Goal: Task Accomplishment & Management: Use online tool/utility

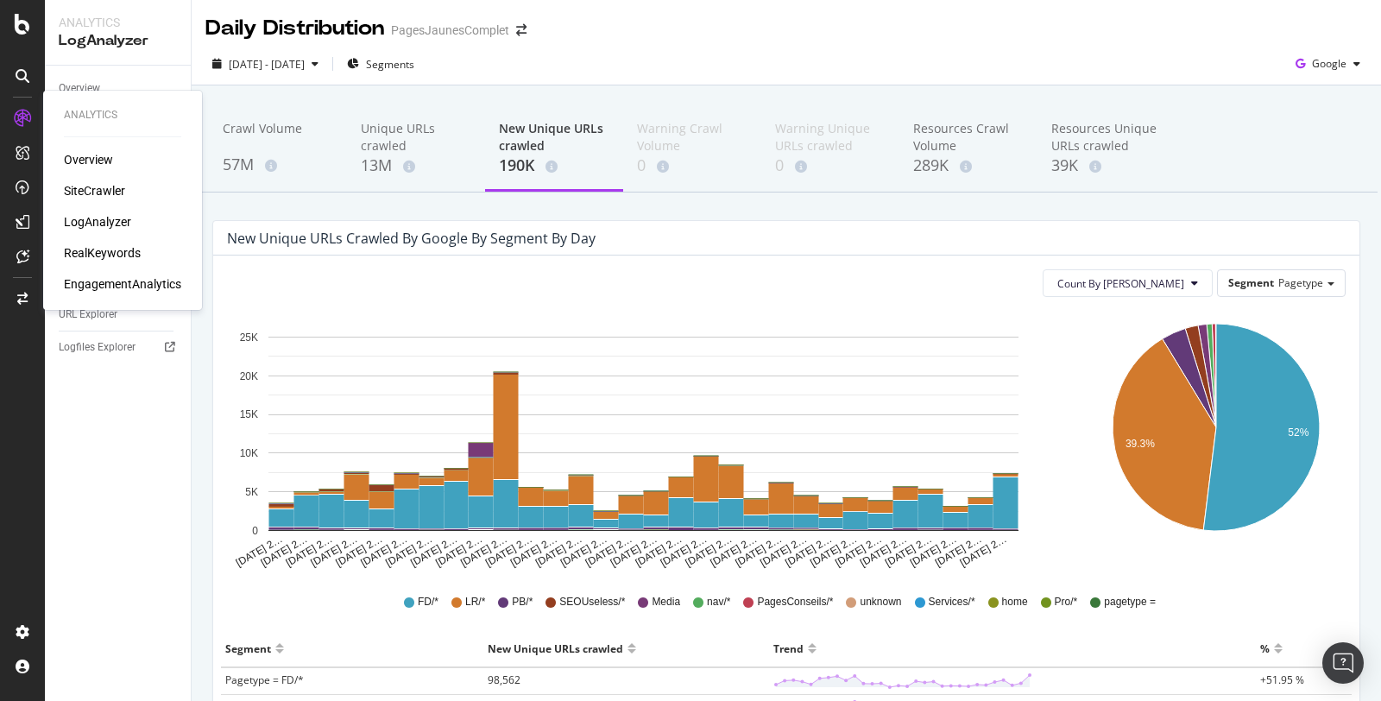
click at [91, 181] on div "Overview SiteCrawler LogAnalyzer RealKeywords EngagementAnalytics" at bounding box center [122, 222] width 117 height 142
click at [89, 193] on div "SiteCrawler" at bounding box center [94, 190] width 61 height 17
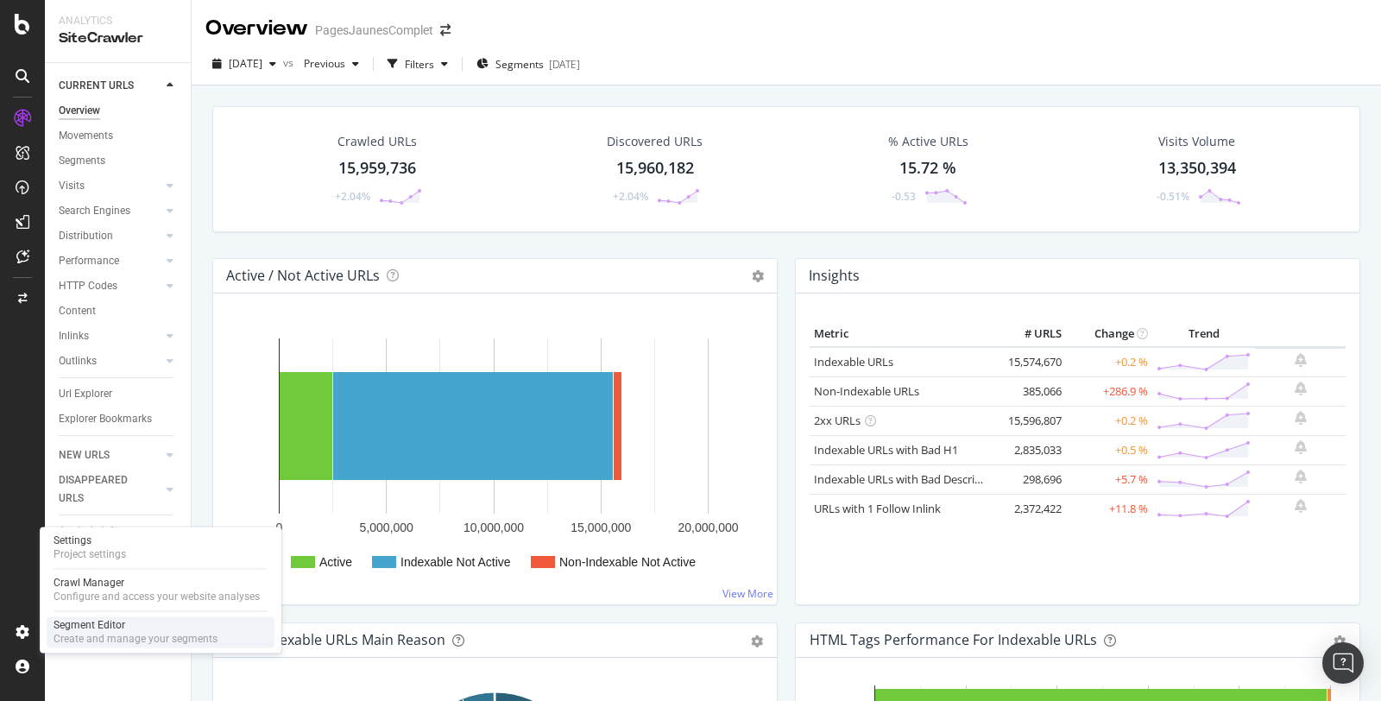
click at [101, 632] on div "Create and manage your segments" at bounding box center [135, 639] width 164 height 14
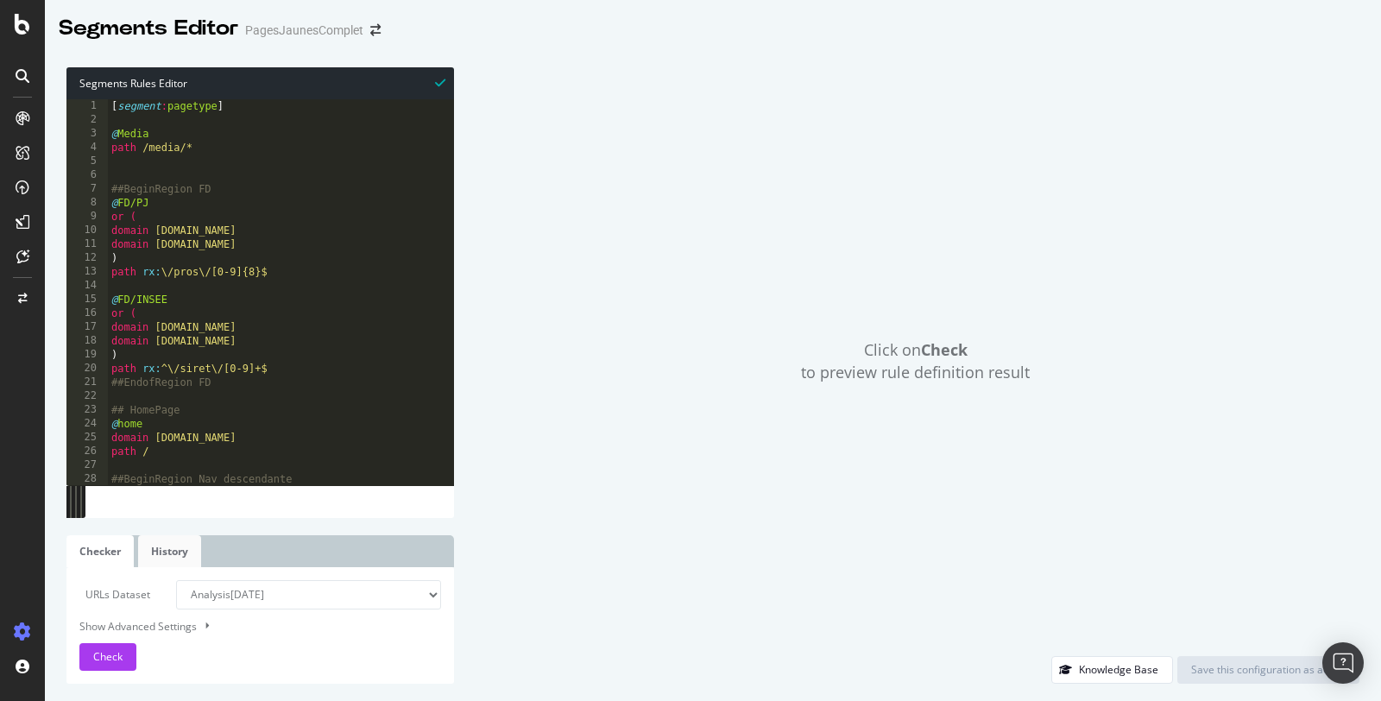
click at [178, 545] on link "History" at bounding box center [169, 551] width 63 height 32
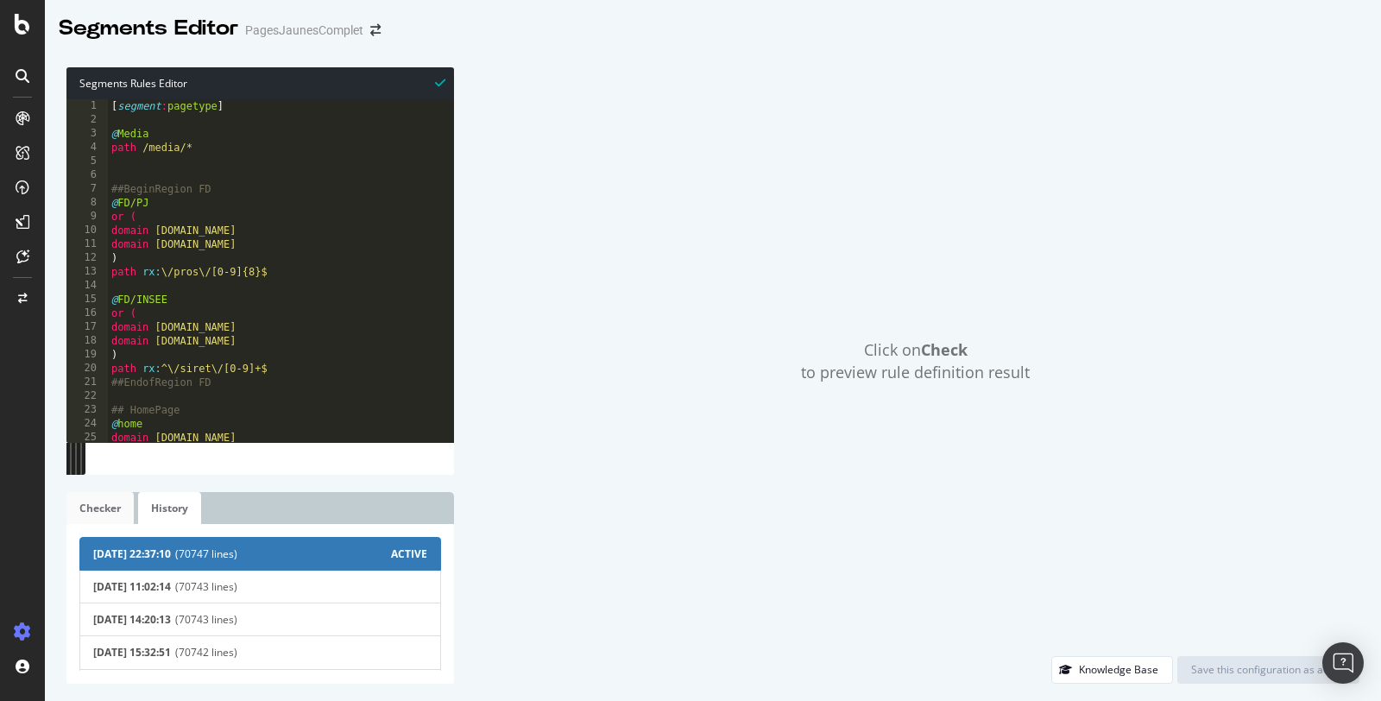
click at [111, 519] on link "Checker" at bounding box center [99, 508] width 67 height 32
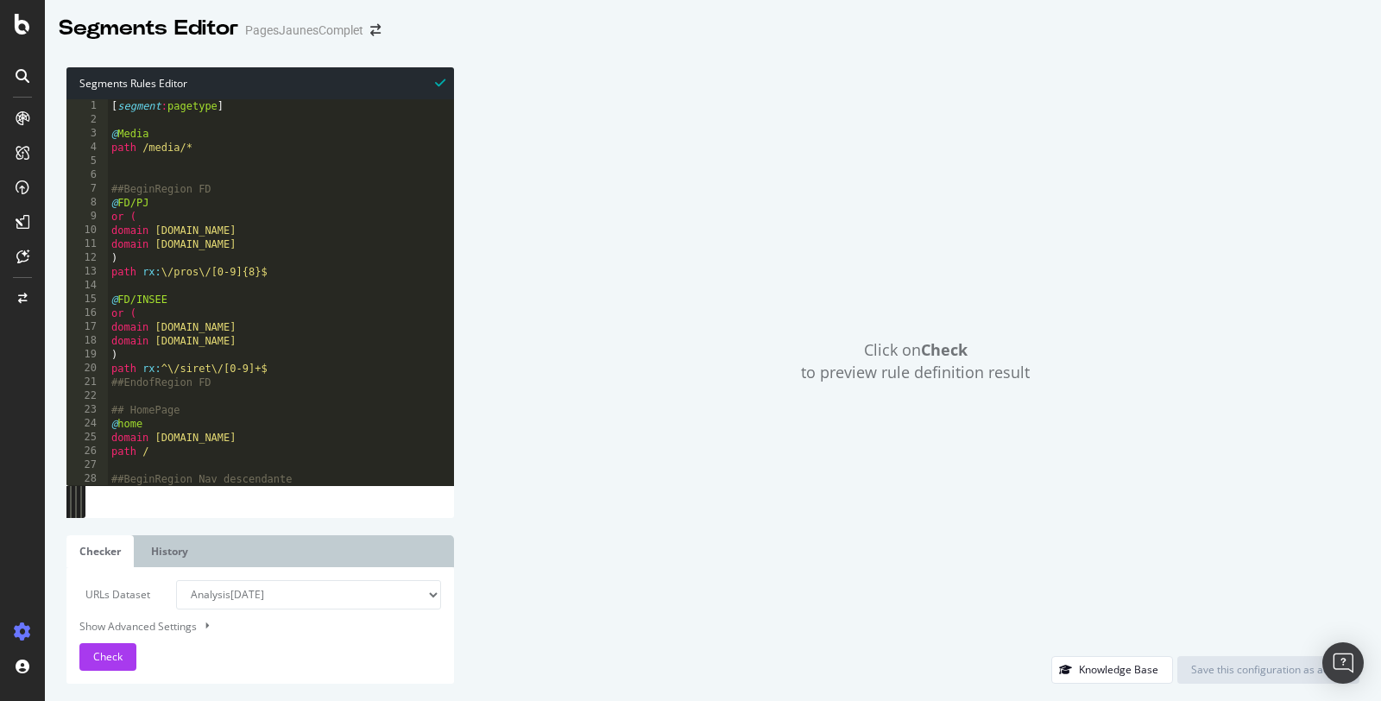
click at [209, 625] on button at bounding box center [206, 625] width 16 height 19
select select "5000"
select select "100"
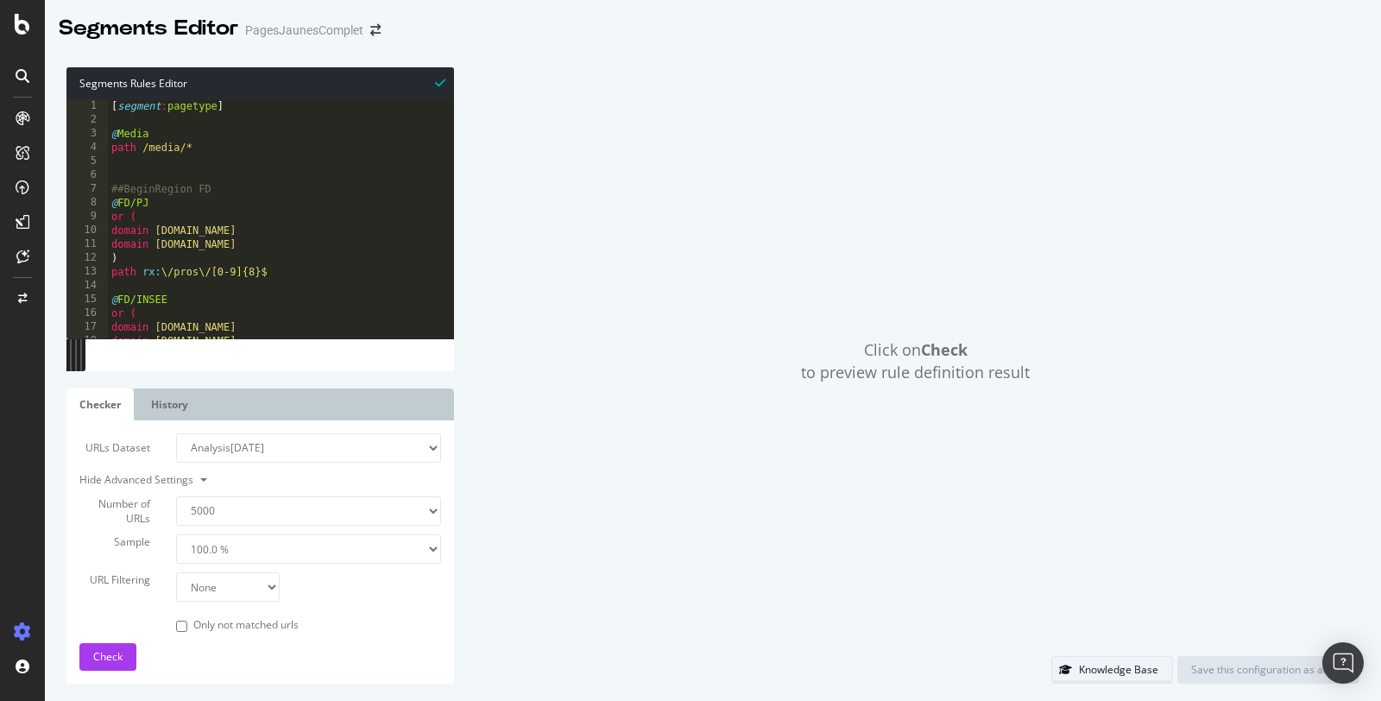
click at [1115, 677] on div "Knowledge Base" at bounding box center [1105, 670] width 106 height 24
click at [168, 406] on link "History" at bounding box center [169, 404] width 63 height 32
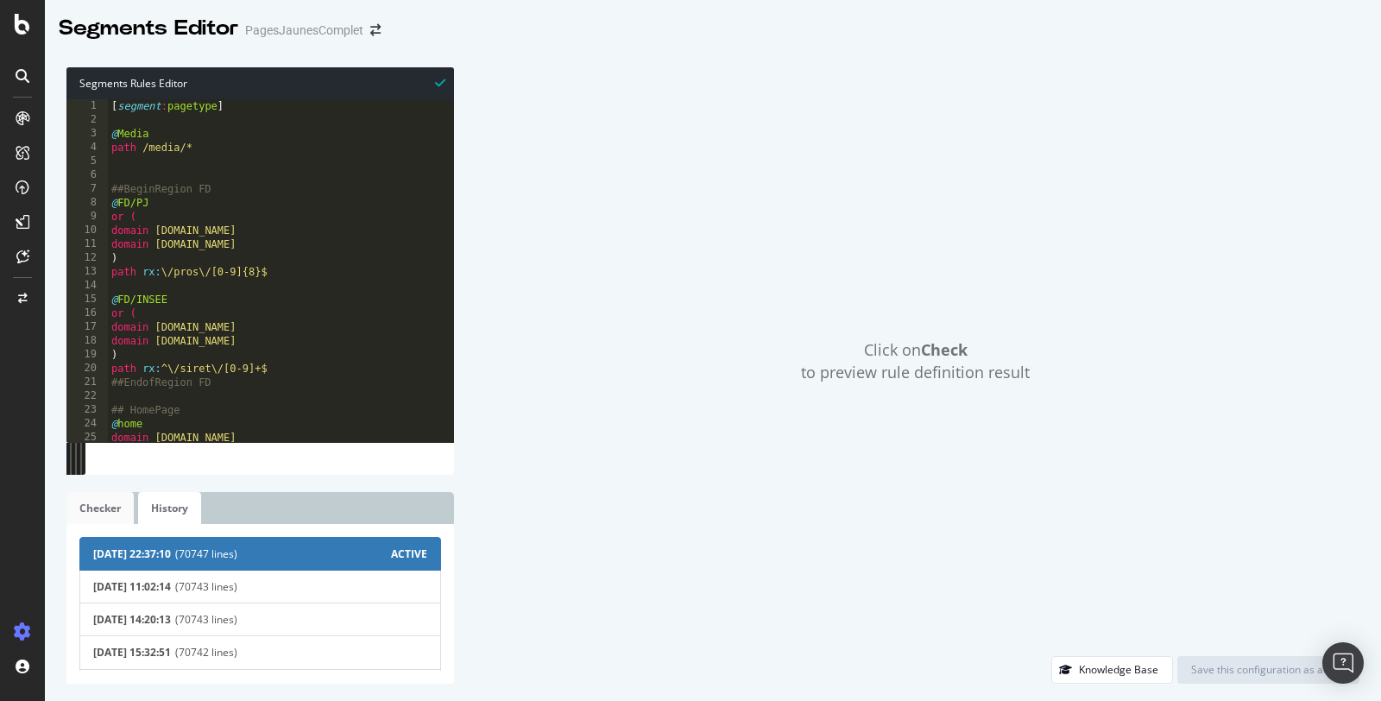
click at [110, 505] on link "Checker" at bounding box center [99, 508] width 67 height 32
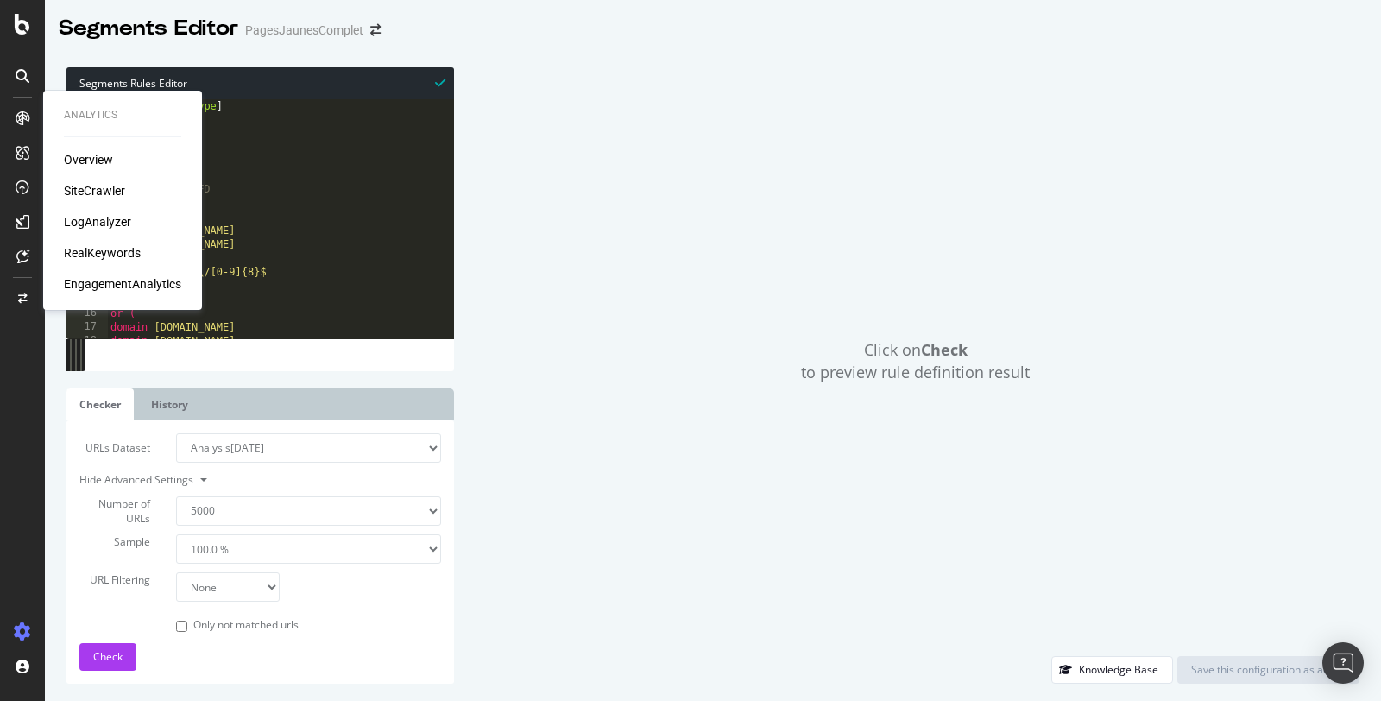
click at [83, 186] on div "SiteCrawler" at bounding box center [94, 190] width 61 height 17
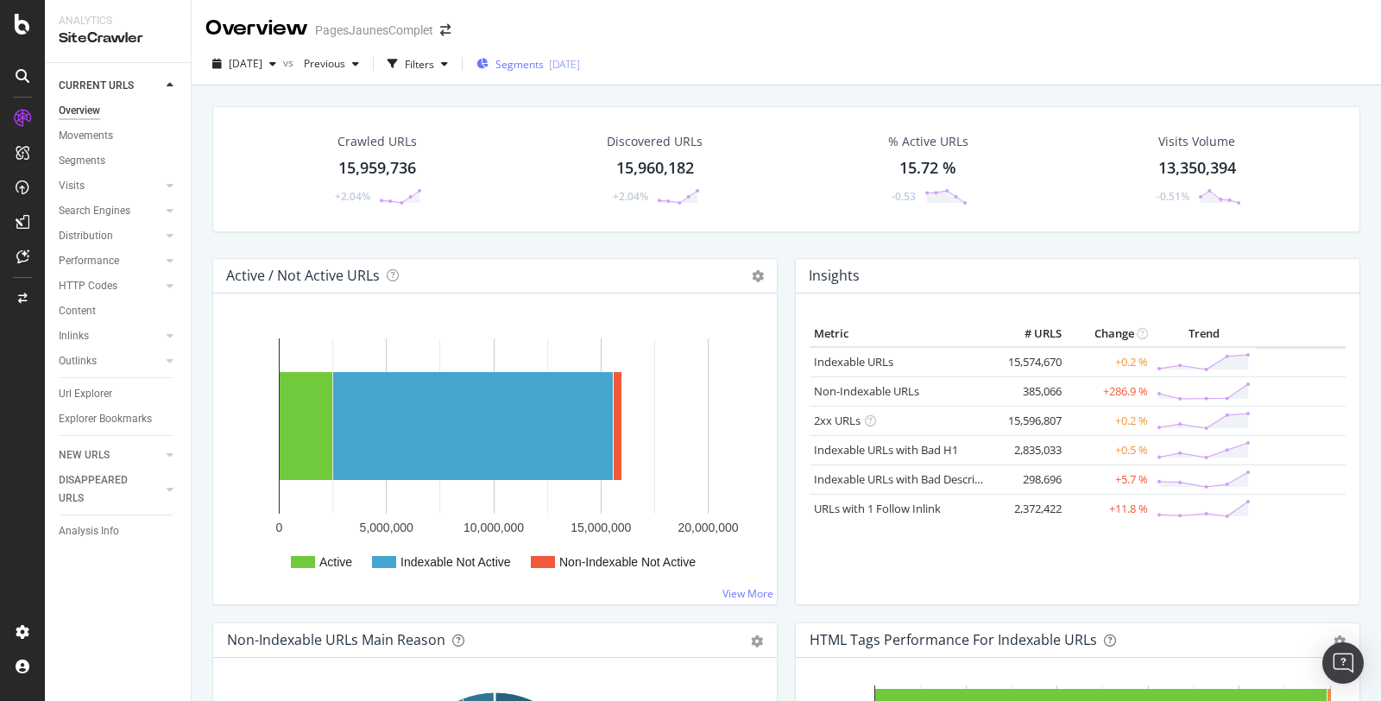
click at [544, 63] on span "Segments" at bounding box center [519, 64] width 48 height 15
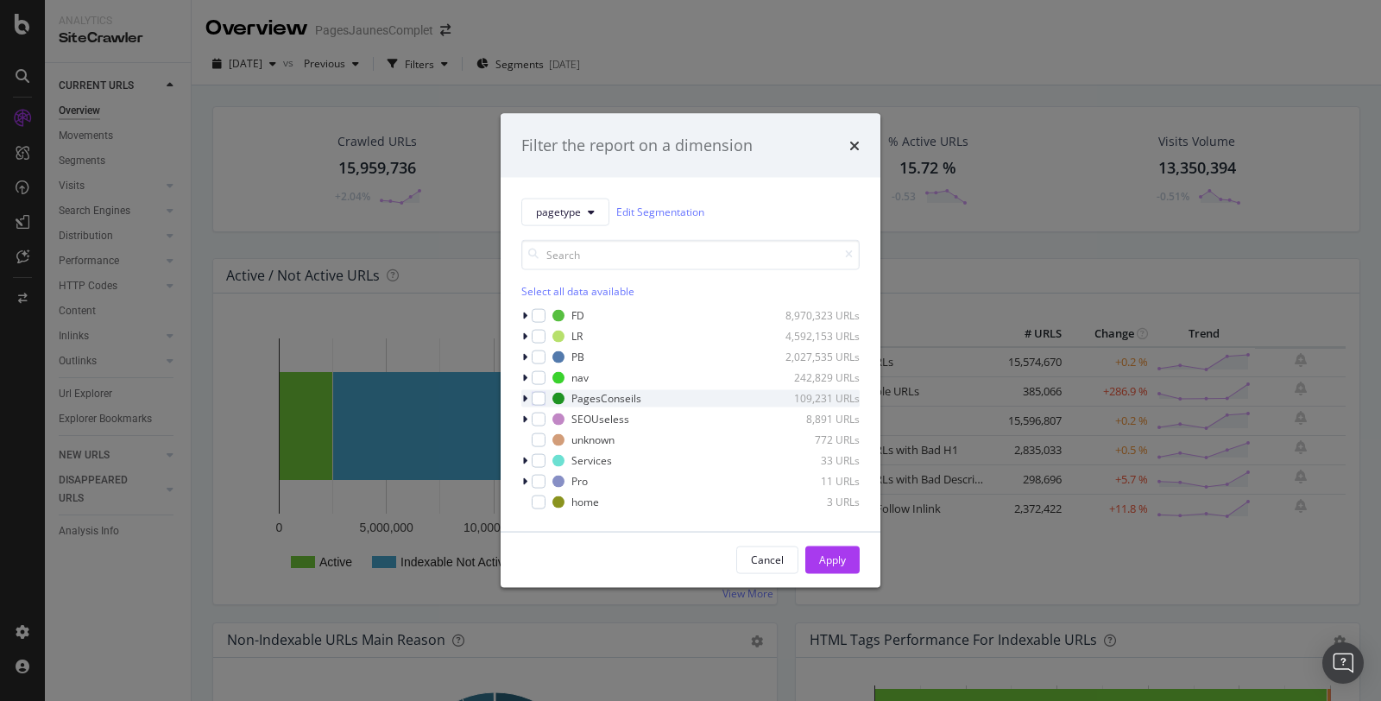
click at [529, 393] on div "modal" at bounding box center [526, 397] width 10 height 17
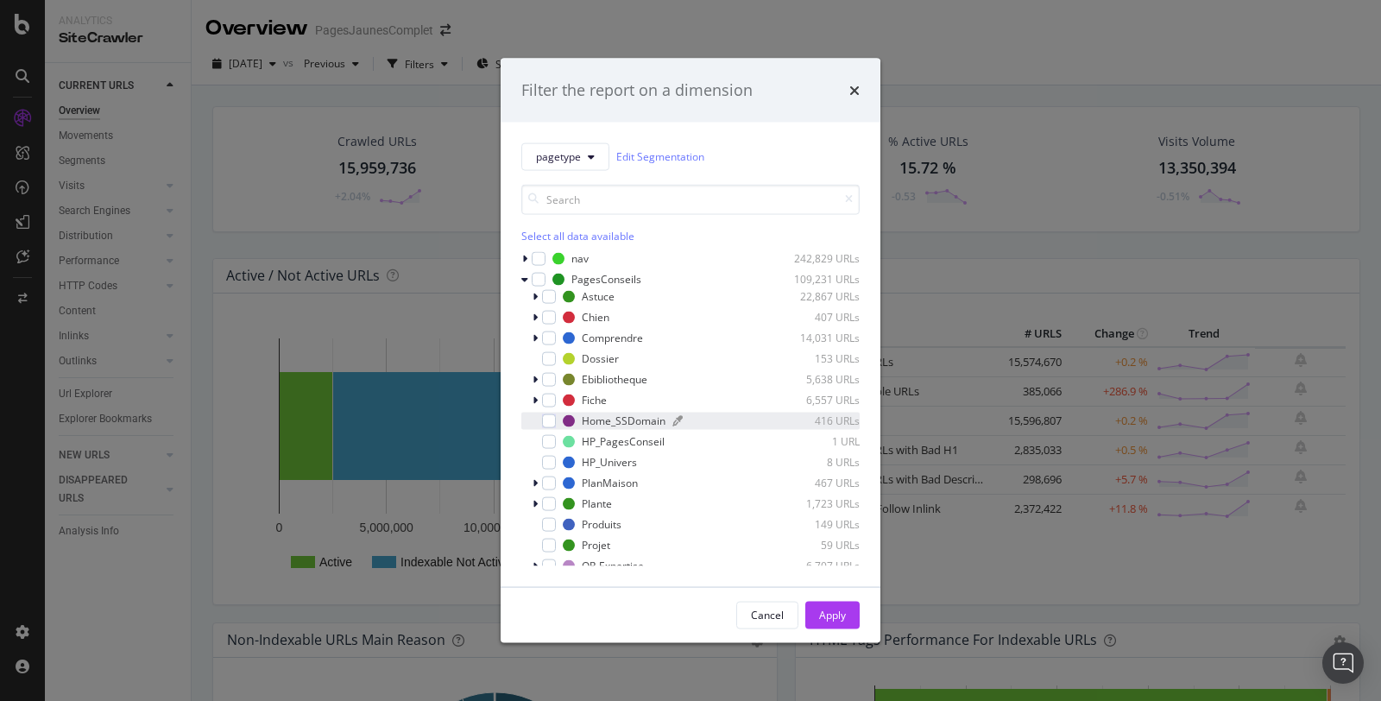
scroll to position [85, 0]
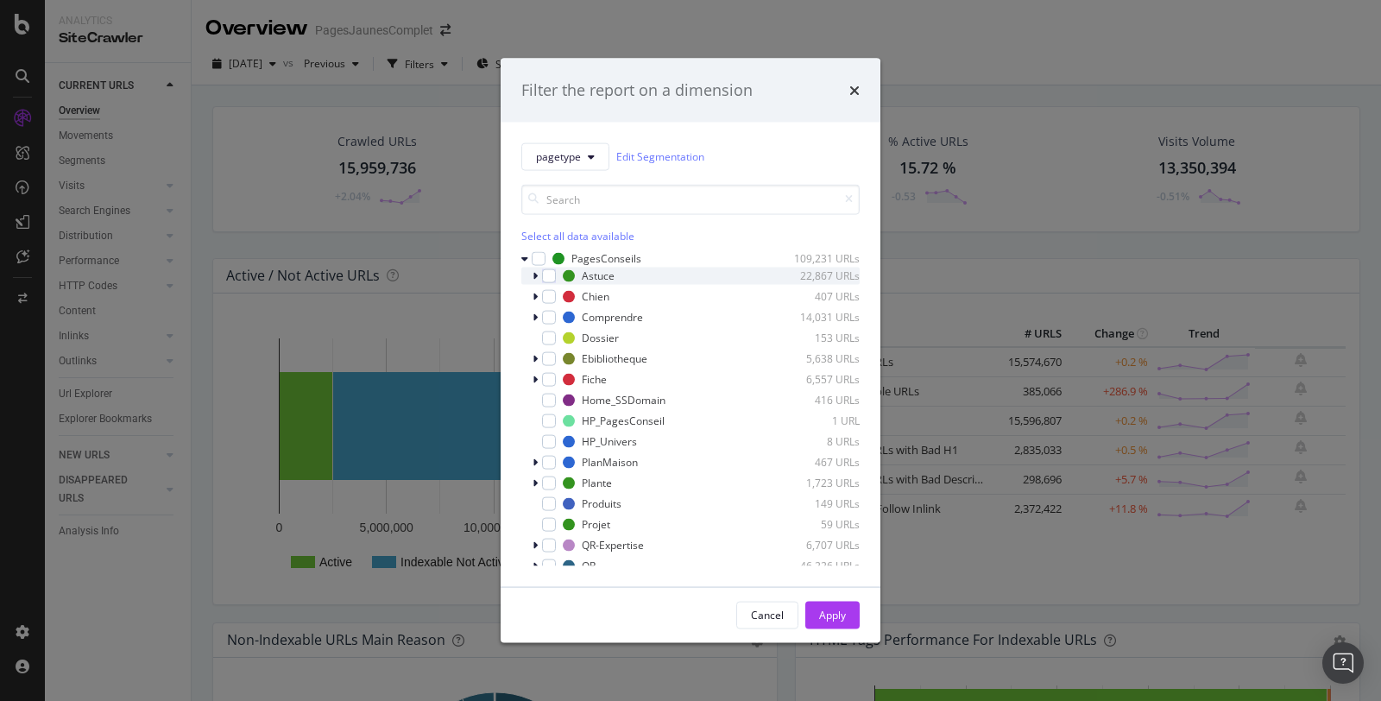
click at [538, 274] on div "modal" at bounding box center [537, 275] width 10 height 17
click at [538, 272] on div "modal" at bounding box center [537, 275] width 10 height 17
click at [538, 298] on div "modal" at bounding box center [537, 295] width 10 height 17
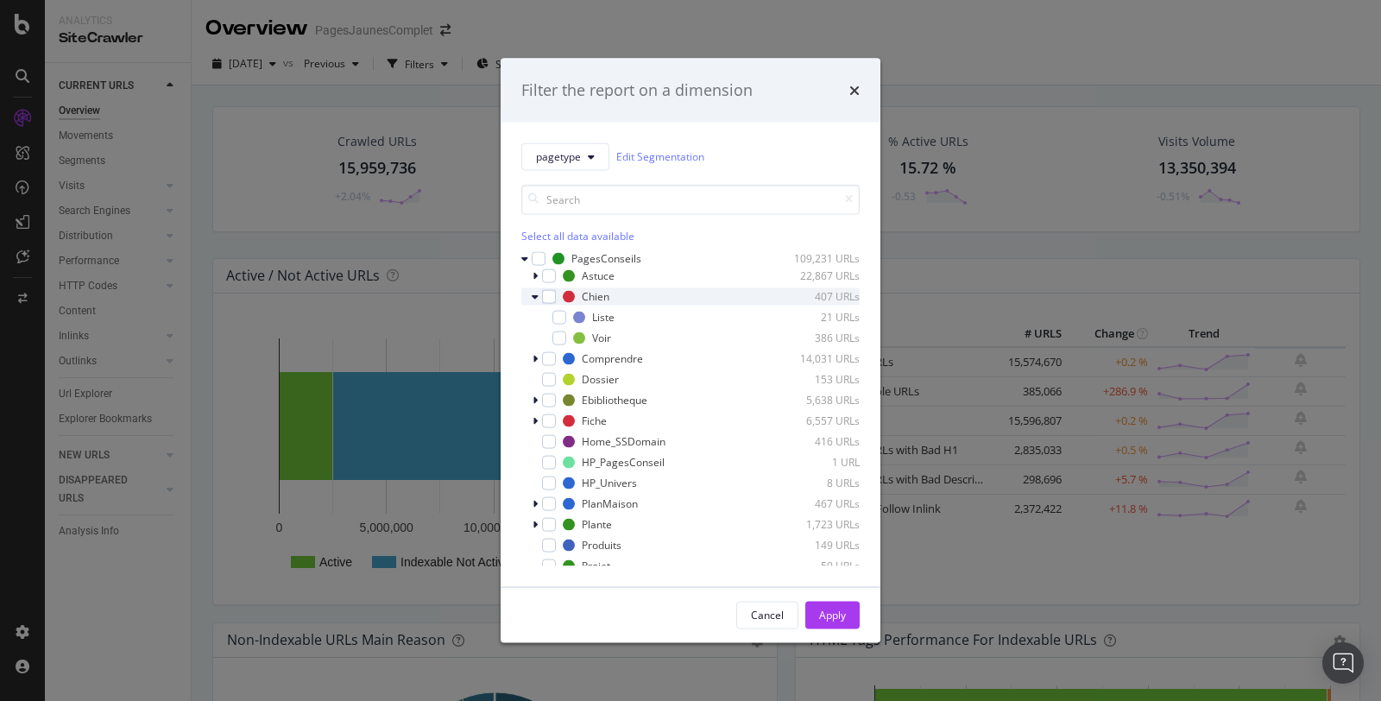
click at [538, 295] on div "modal" at bounding box center [537, 295] width 10 height 17
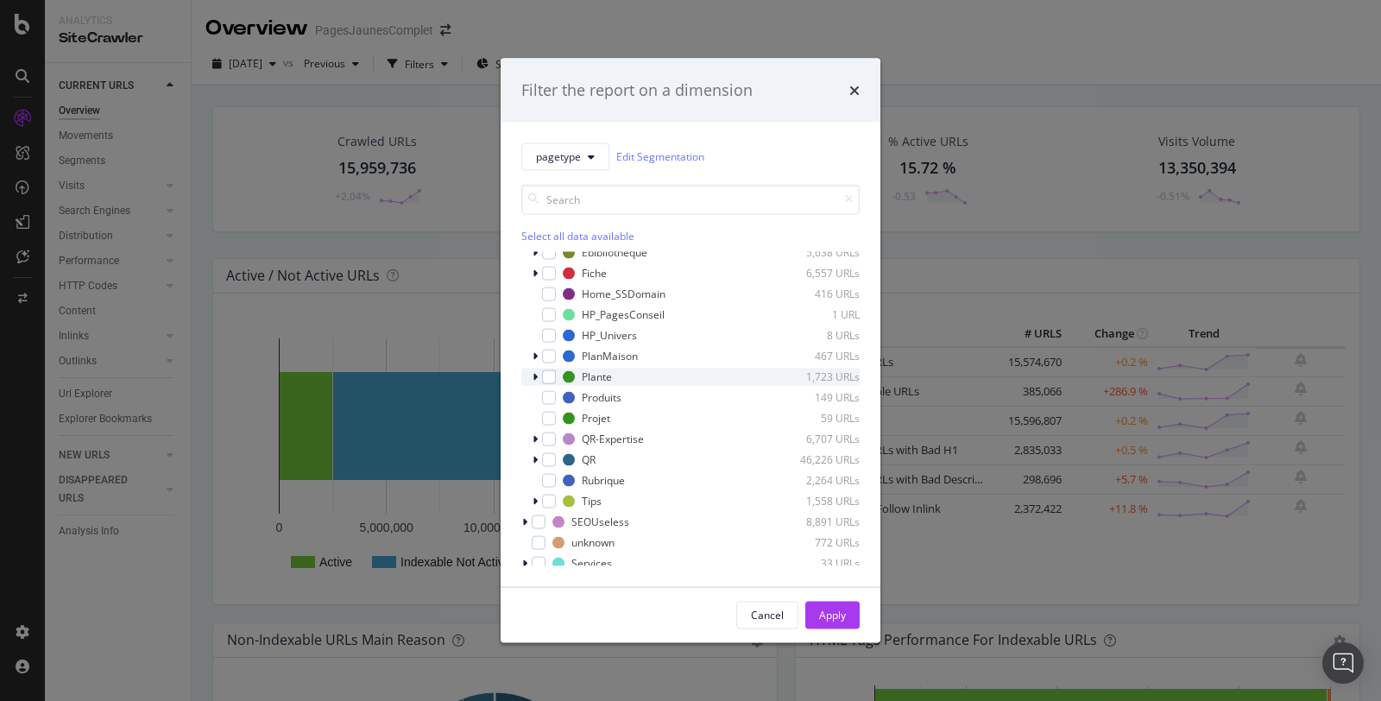
scroll to position [193, 0]
click at [538, 498] on div "modal" at bounding box center [537, 497] width 10 height 17
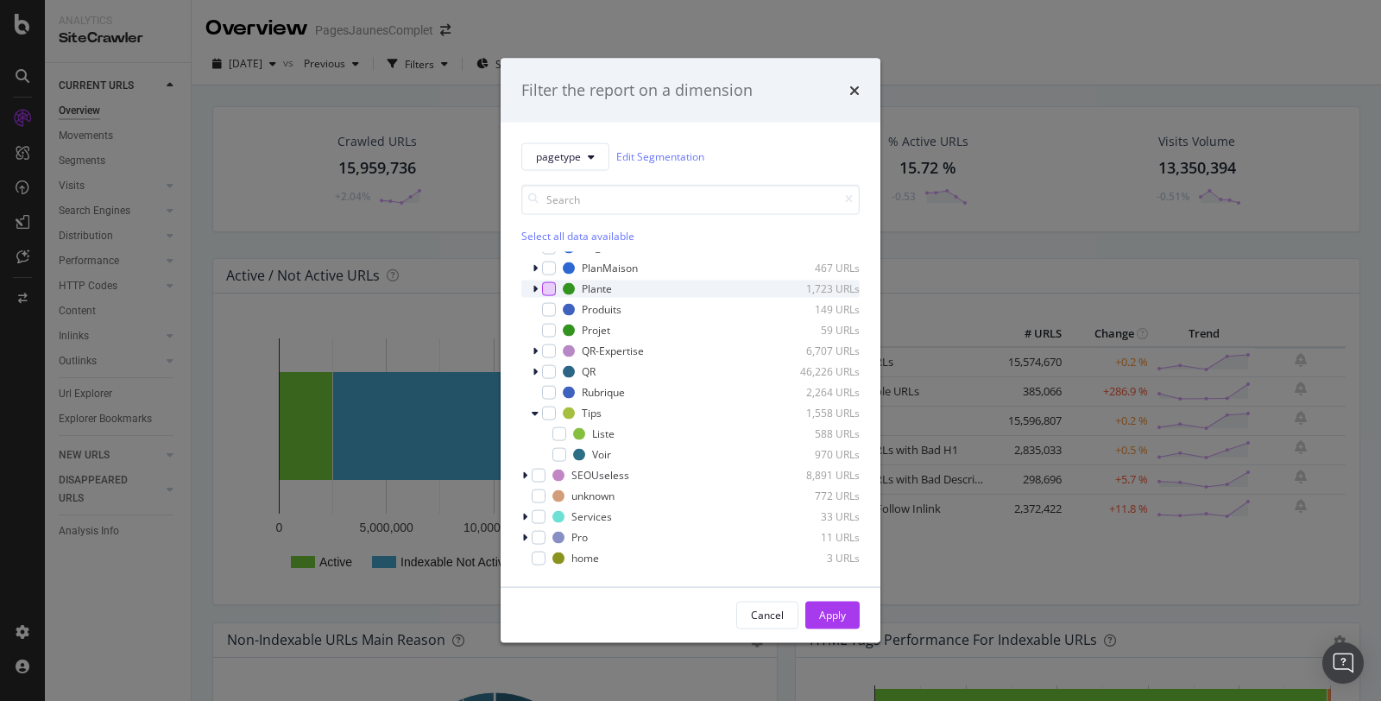
scroll to position [0, 0]
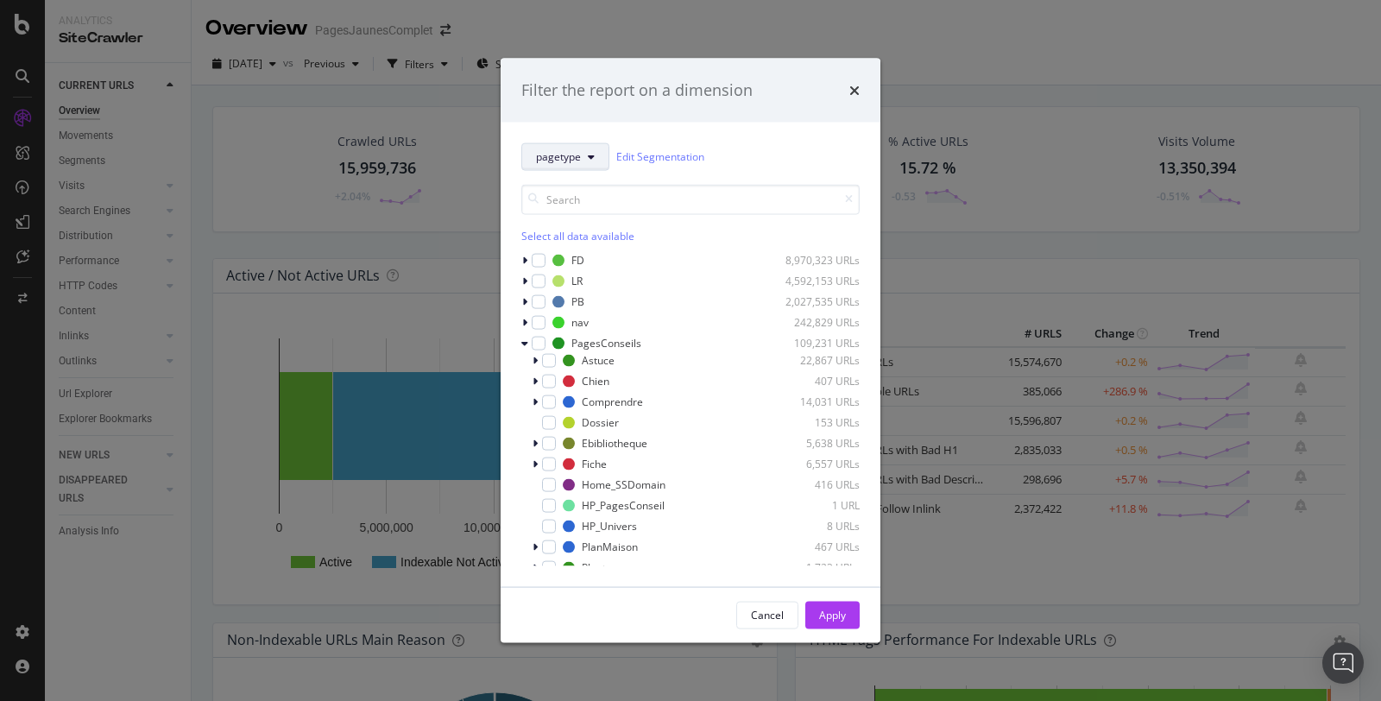
click at [589, 161] on button "pagetype" at bounding box center [565, 156] width 88 height 28
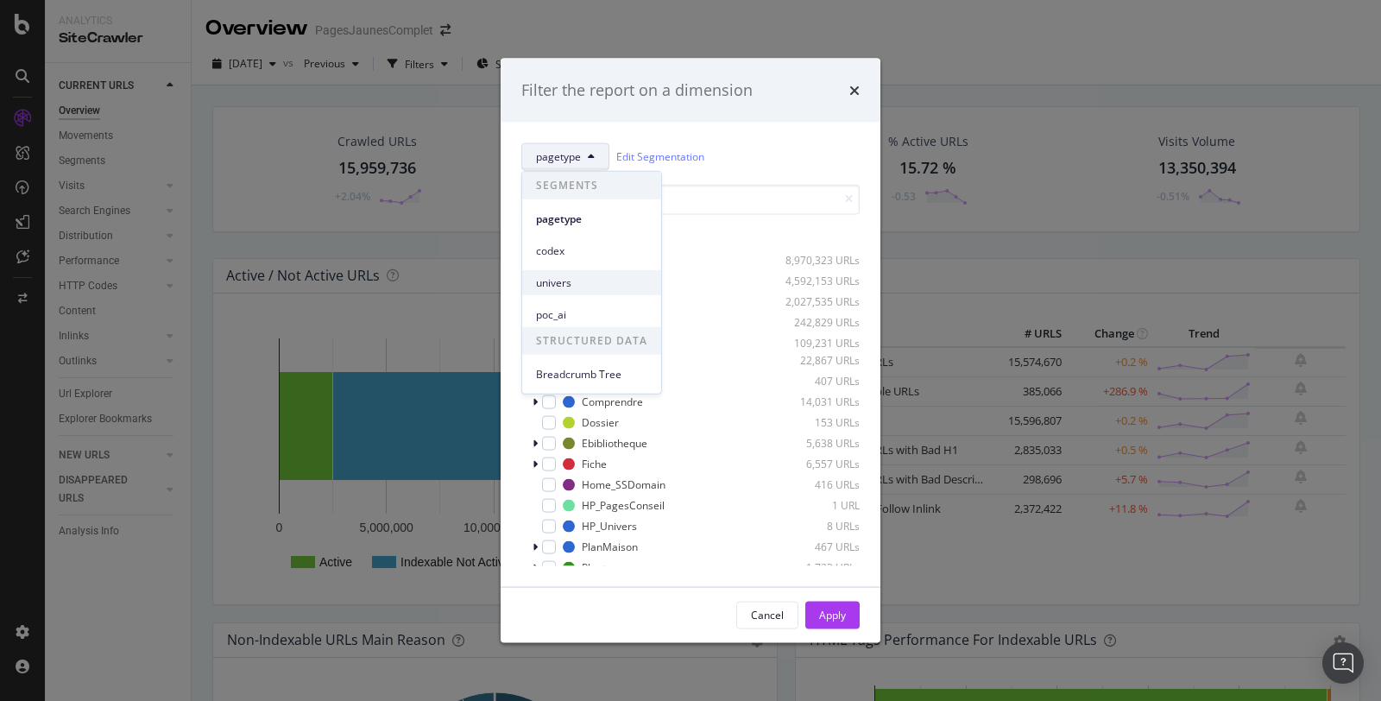
click at [570, 280] on span "univers" at bounding box center [591, 282] width 111 height 16
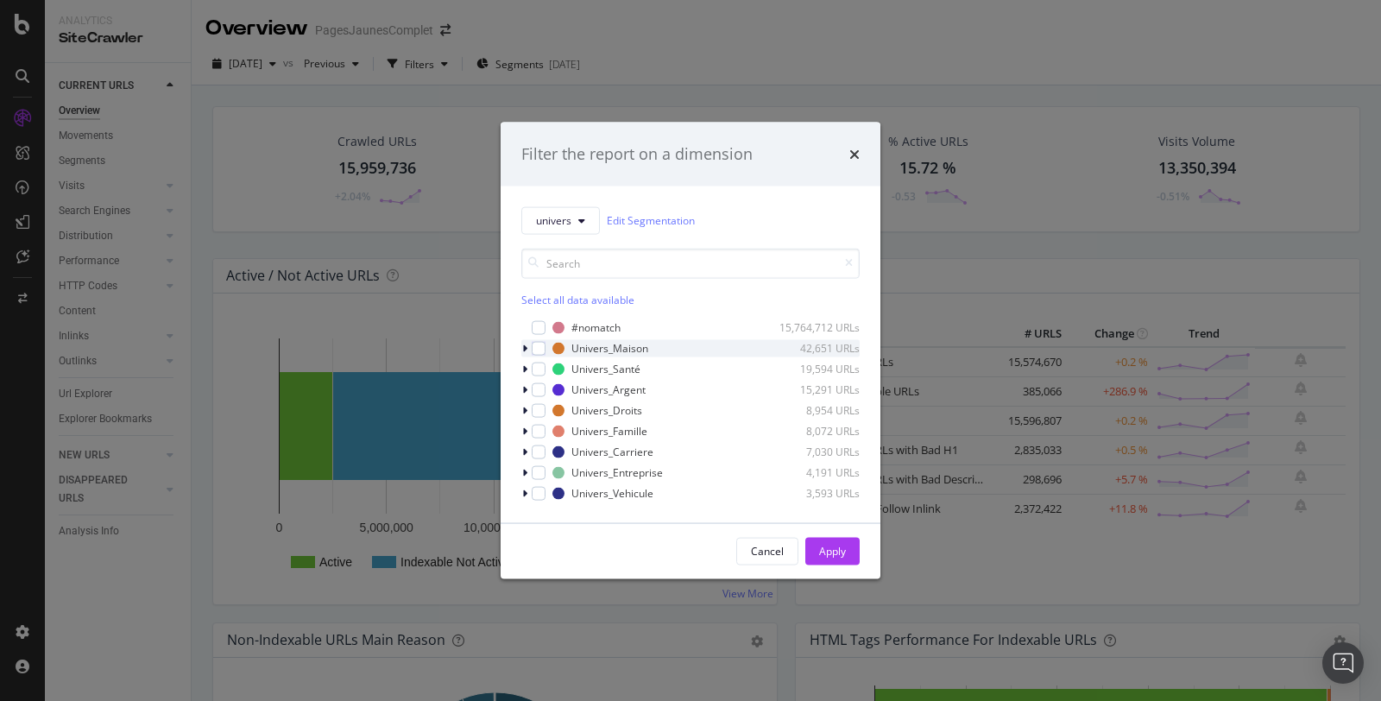
click at [529, 349] on div "modal" at bounding box center [526, 347] width 10 height 17
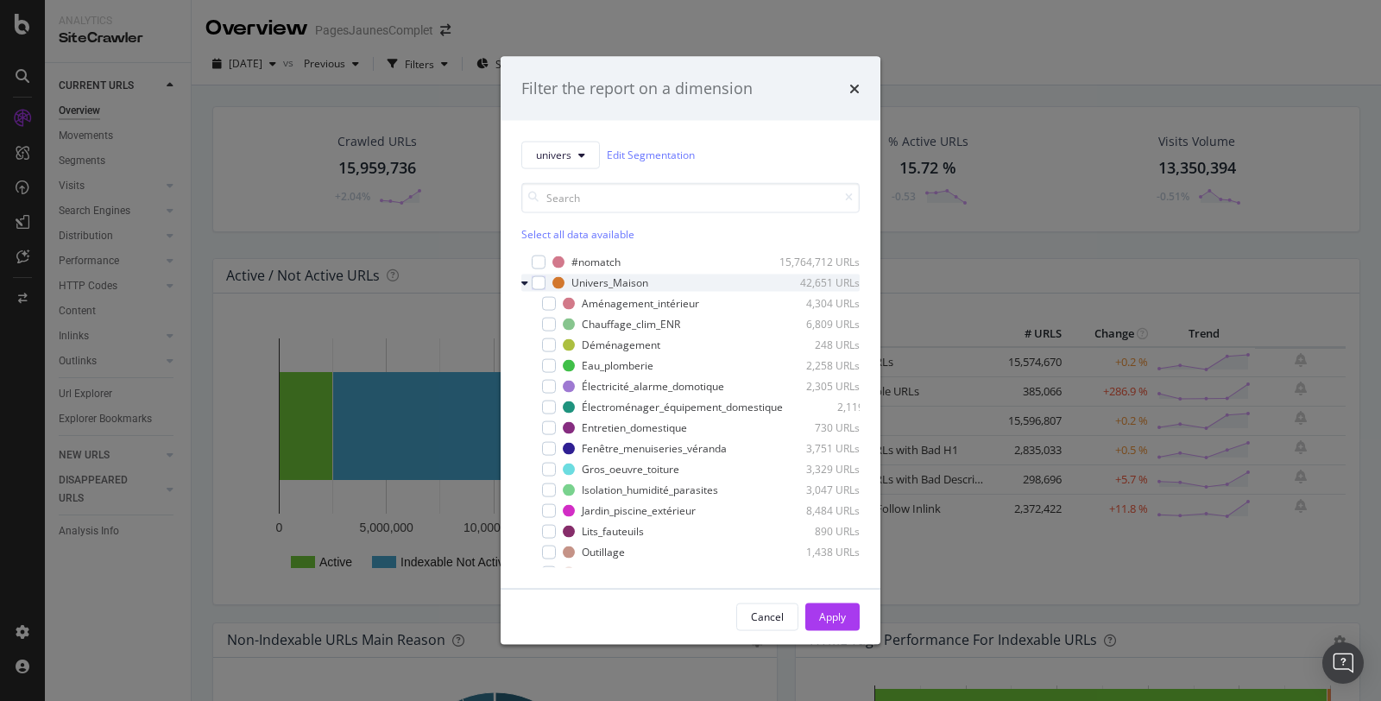
click at [528, 282] on div "modal" at bounding box center [526, 282] width 10 height 17
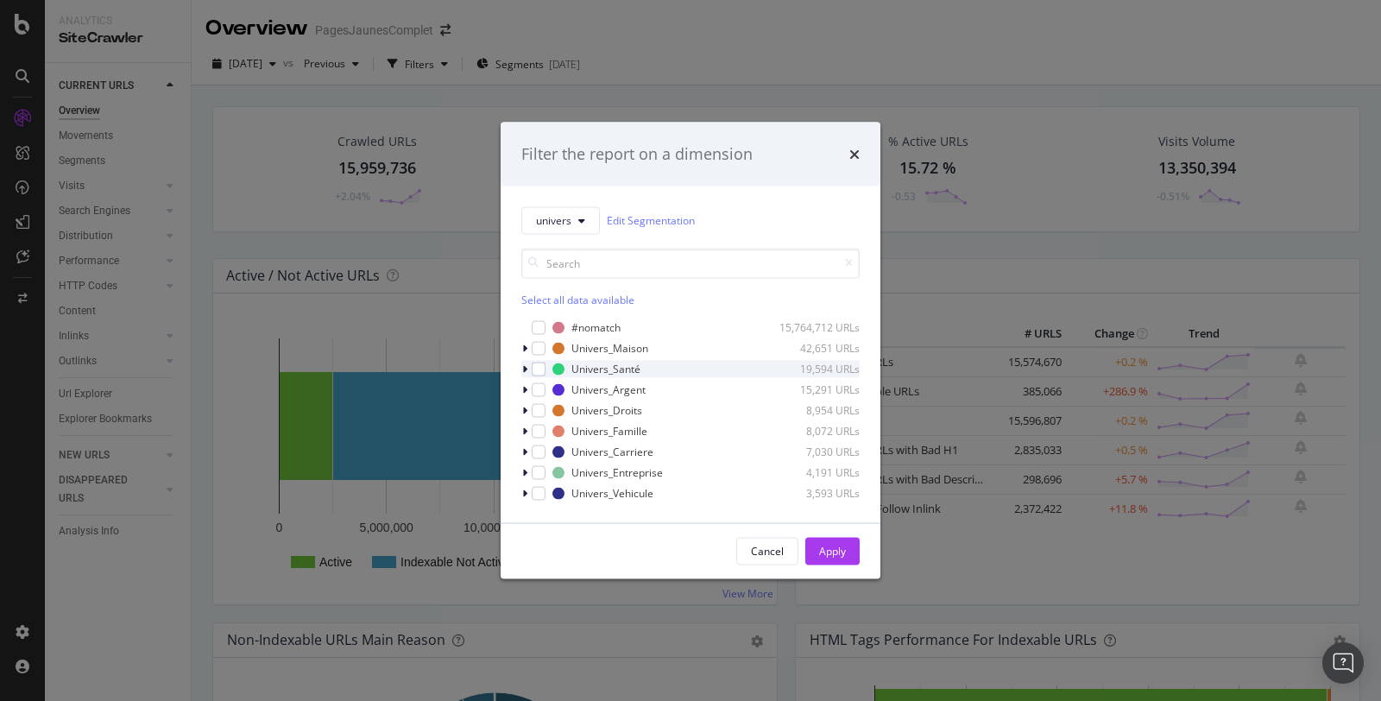
click at [523, 366] on icon "modal" at bounding box center [524, 368] width 5 height 10
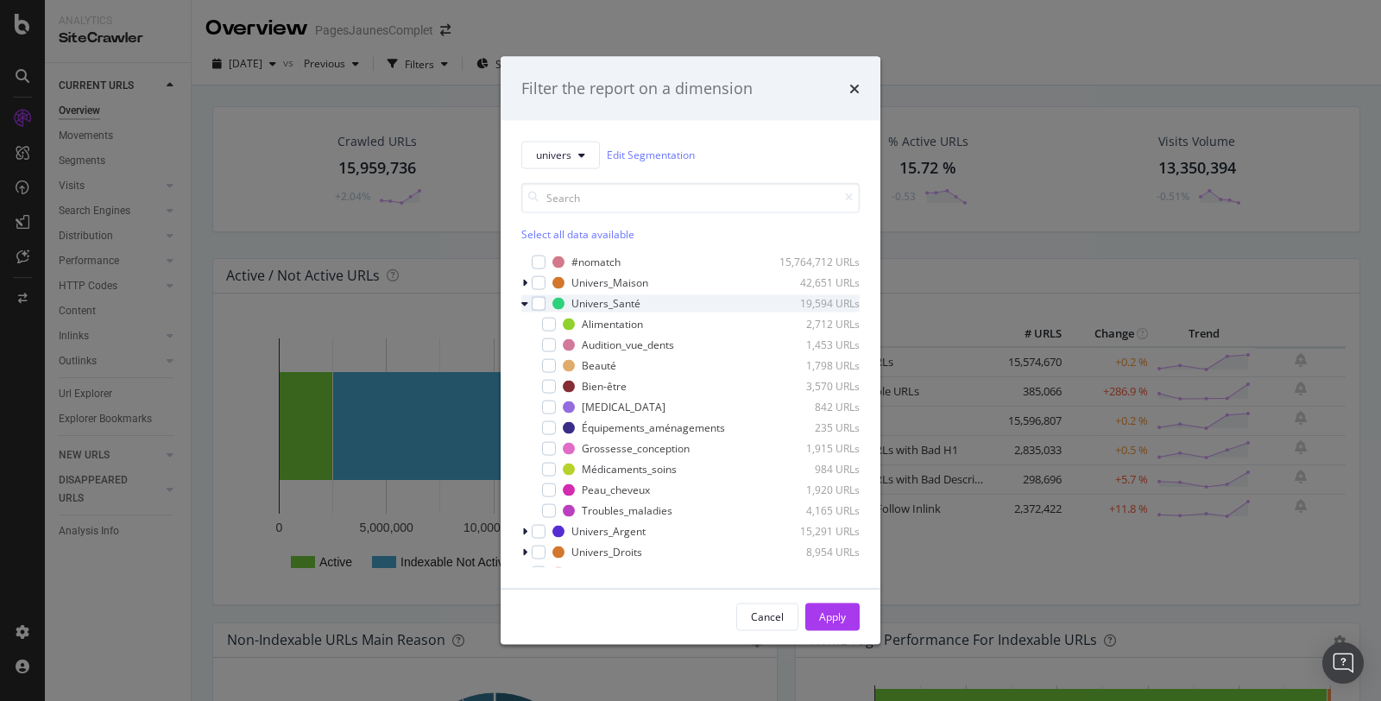
click at [526, 305] on icon "modal" at bounding box center [524, 303] width 7 height 10
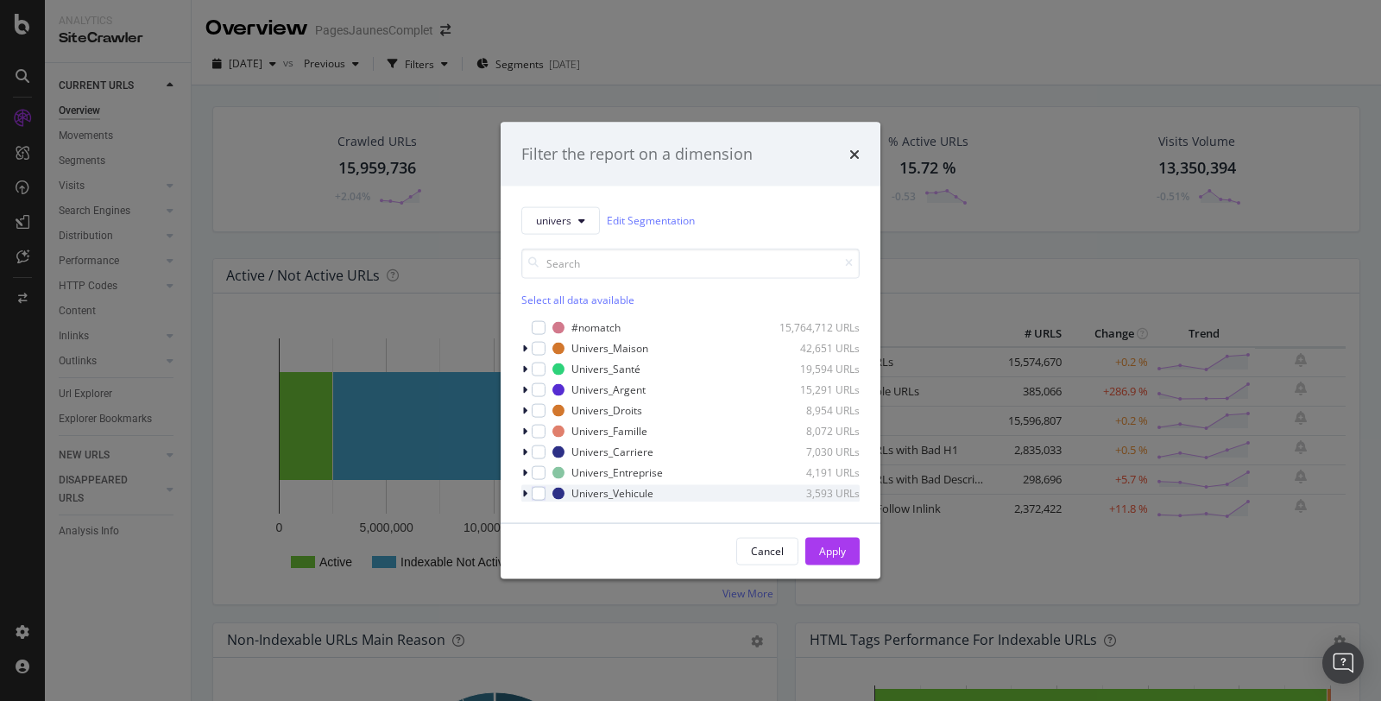
click at [525, 494] on icon "modal" at bounding box center [524, 493] width 5 height 10
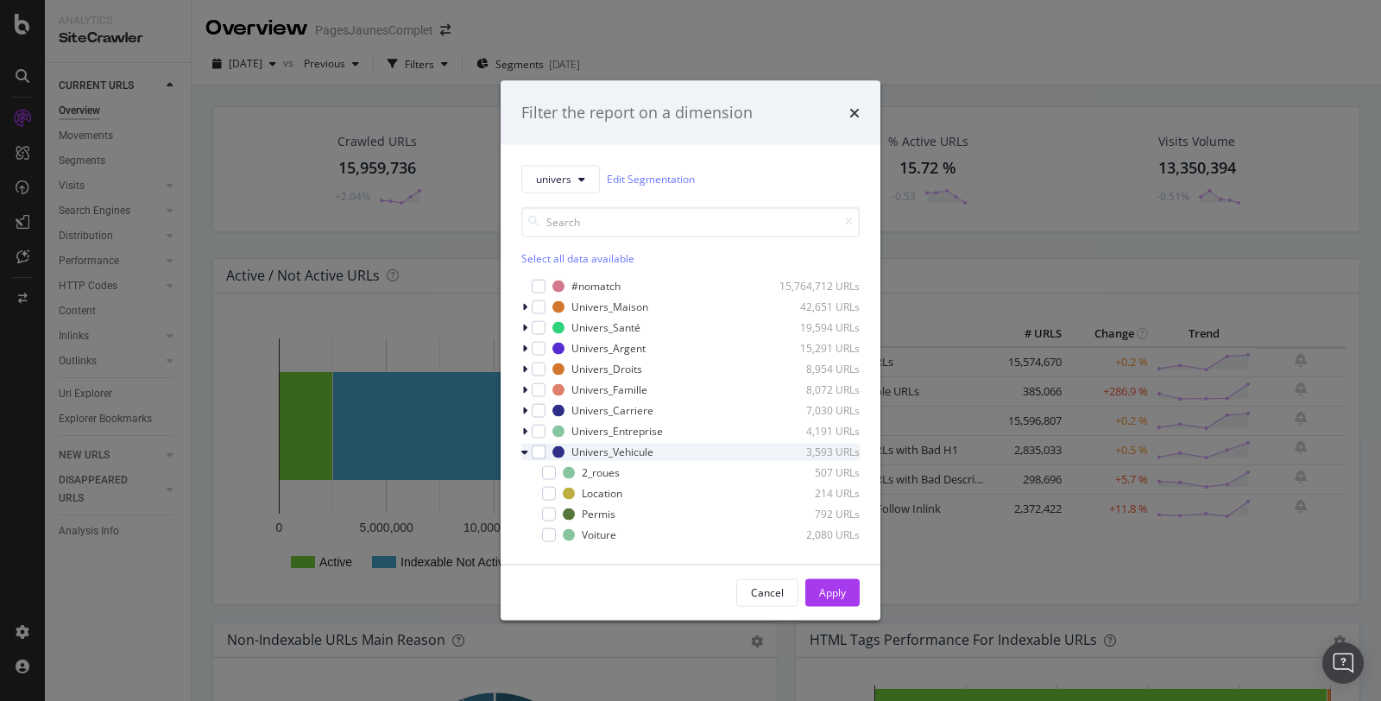
click at [529, 451] on div "modal" at bounding box center [526, 451] width 10 height 17
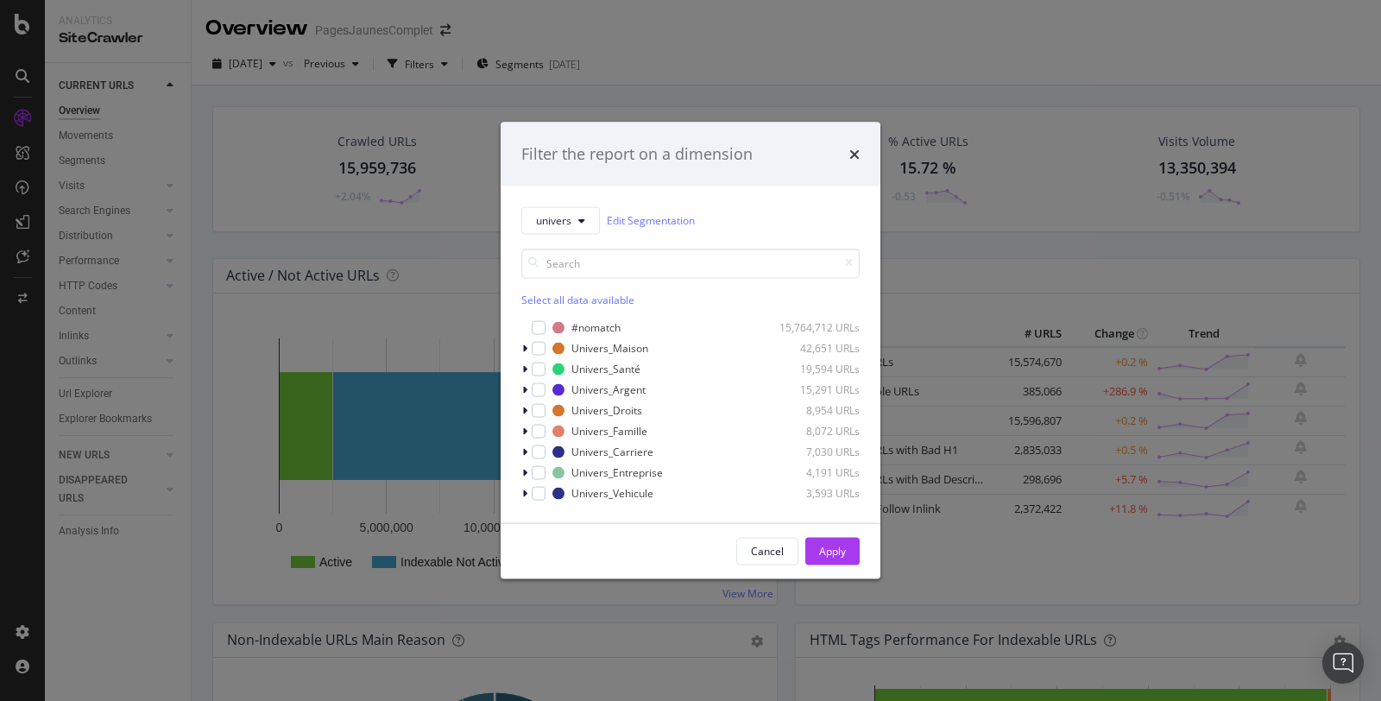
click at [525, 481] on div "#nomatch 15,764,712 URLs Univers_Maison 42,651 URLs Univers_Santé 19,594 URLs U…" at bounding box center [690, 409] width 338 height 183
click at [525, 469] on icon "modal" at bounding box center [524, 472] width 5 height 10
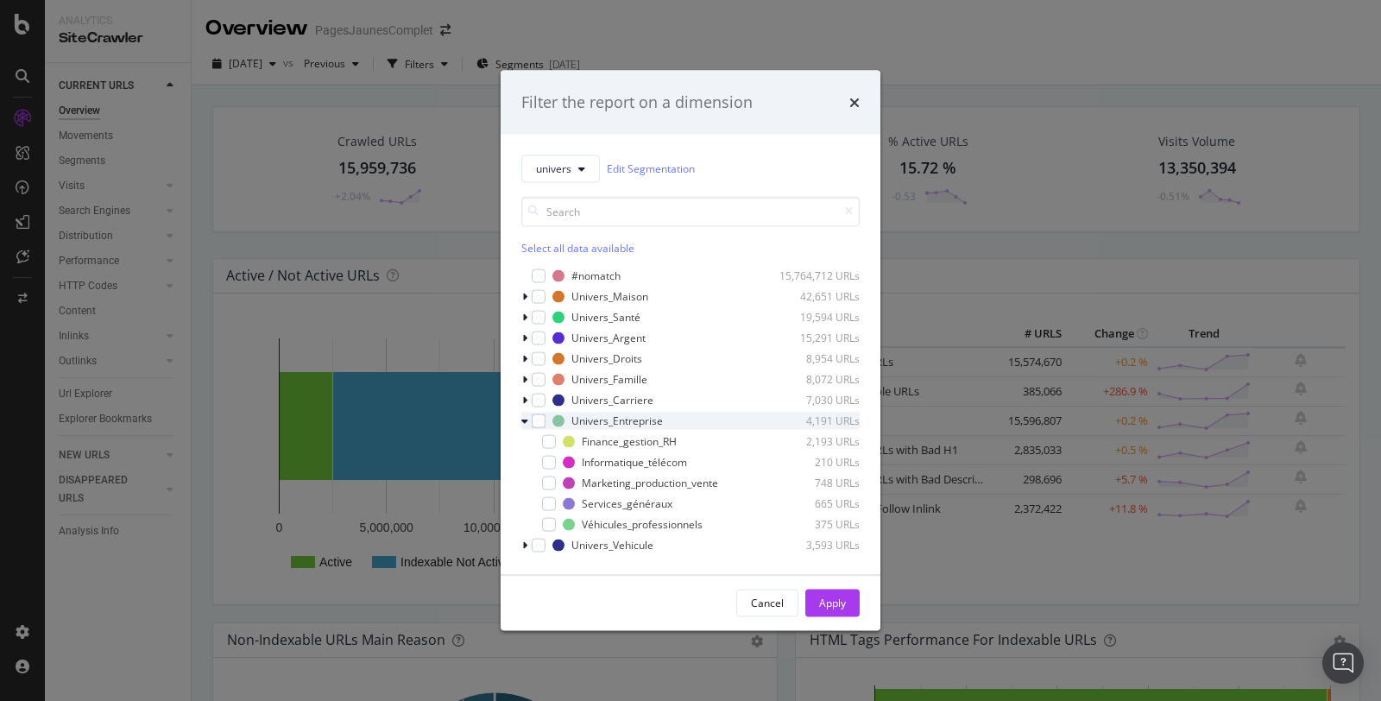
click at [527, 419] on div "modal" at bounding box center [526, 420] width 10 height 17
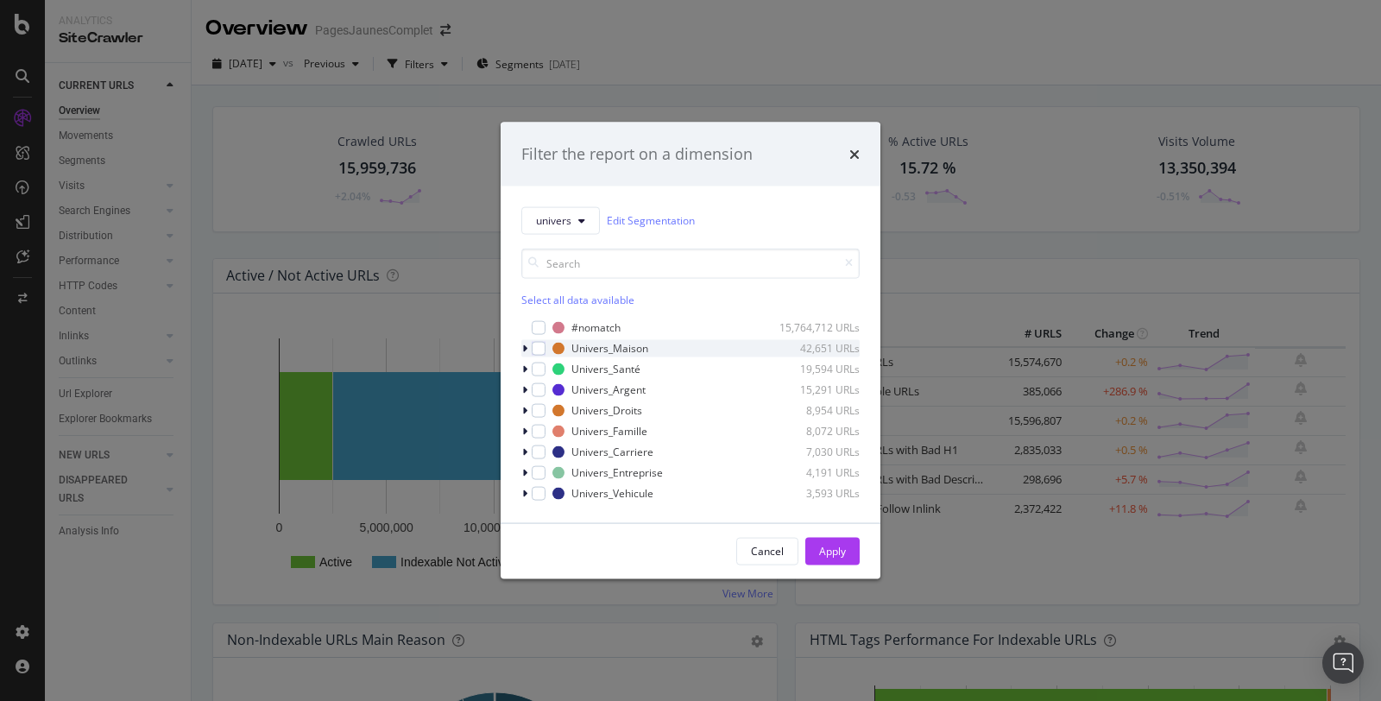
click at [528, 346] on div "modal" at bounding box center [526, 347] width 10 height 17
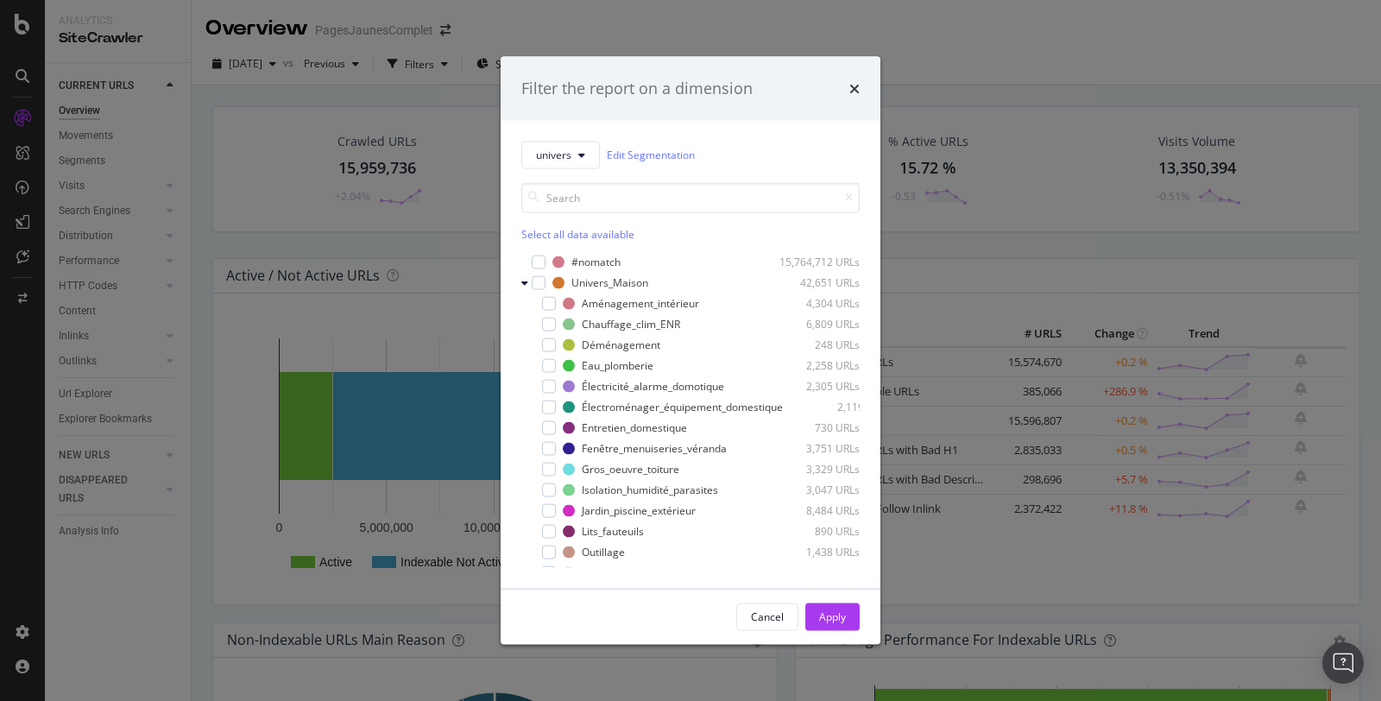
click at [588, 236] on div "Select all data available" at bounding box center [690, 233] width 338 height 15
click at [588, 234] on div "Unselect all data available" at bounding box center [690, 233] width 338 height 15
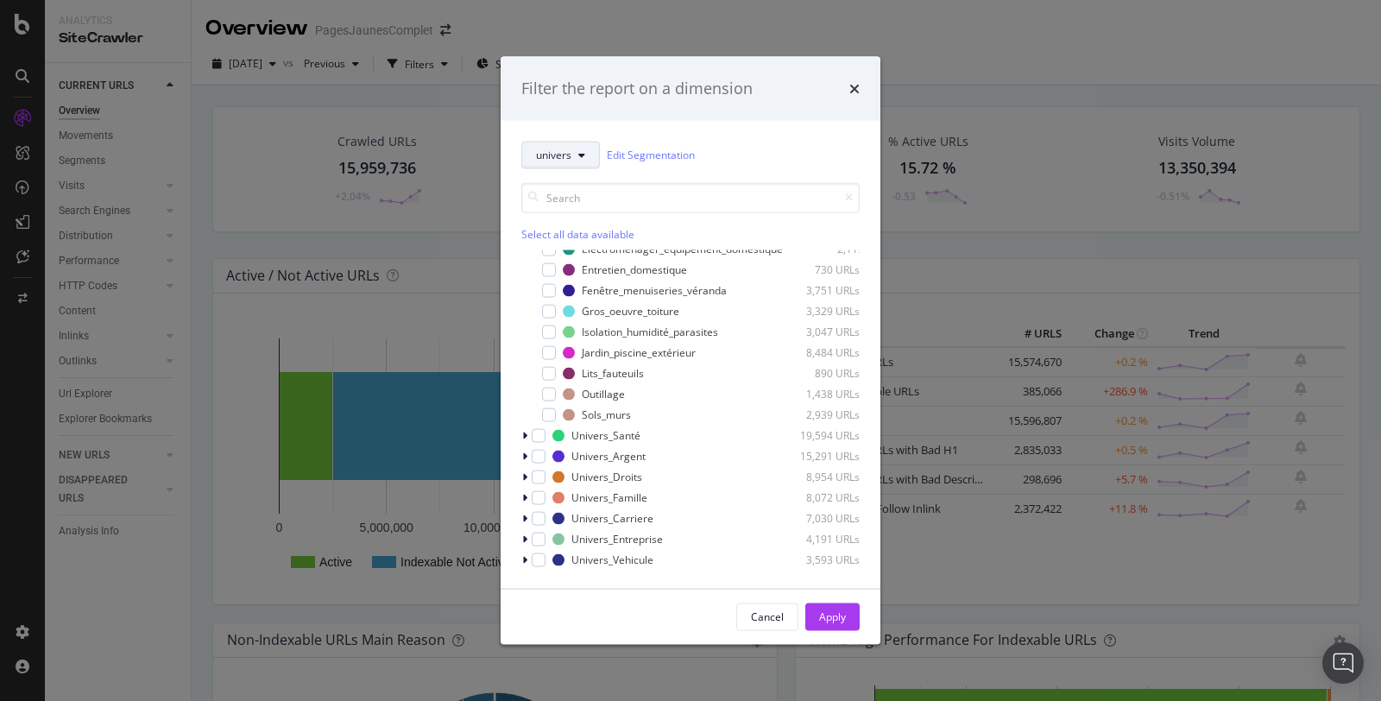
click at [581, 156] on icon "modal" at bounding box center [581, 154] width 7 height 10
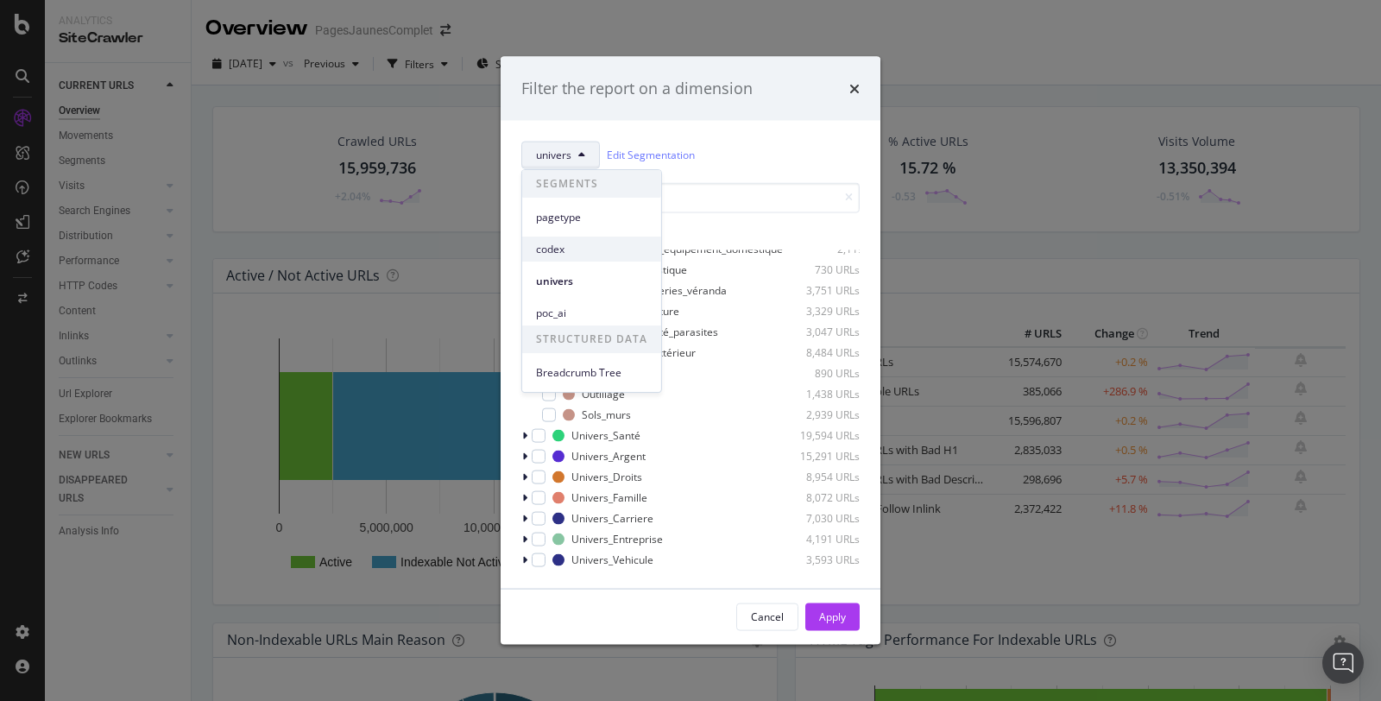
click at [580, 246] on span "codex" at bounding box center [591, 250] width 111 height 16
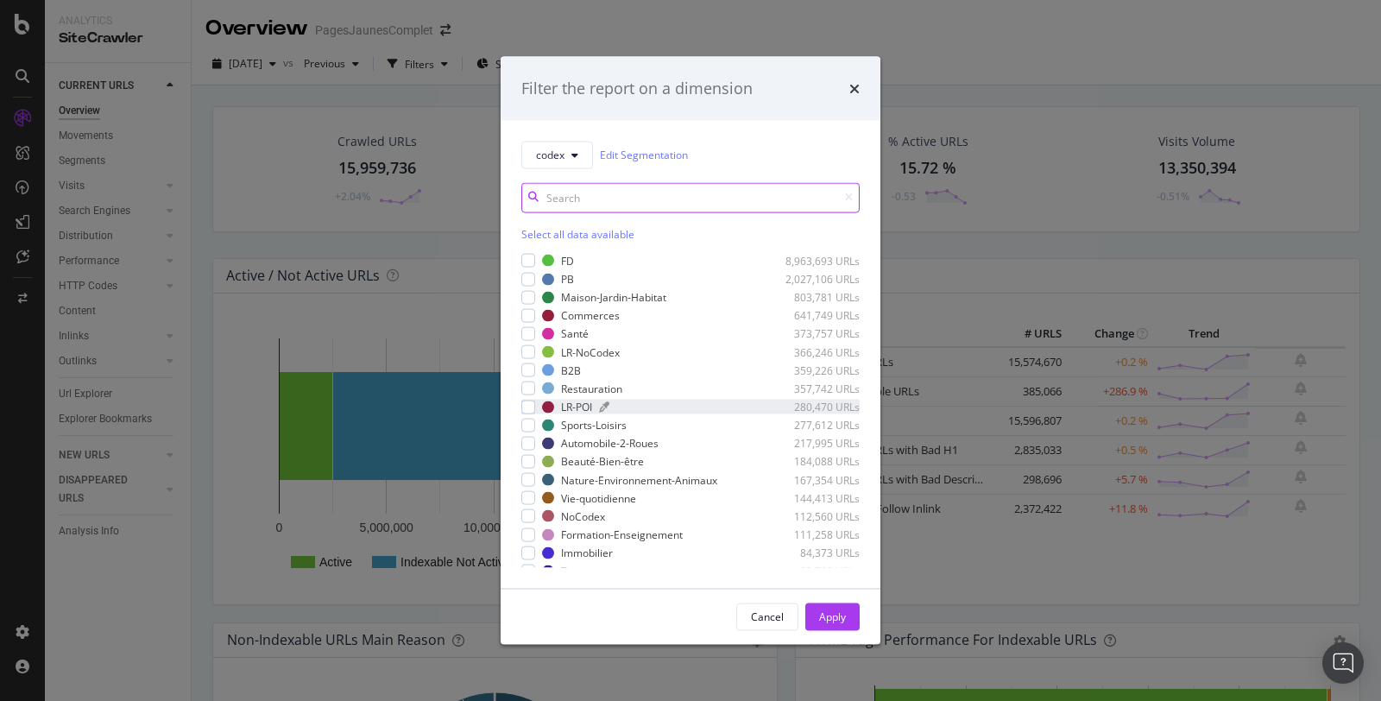
scroll to position [138, 0]
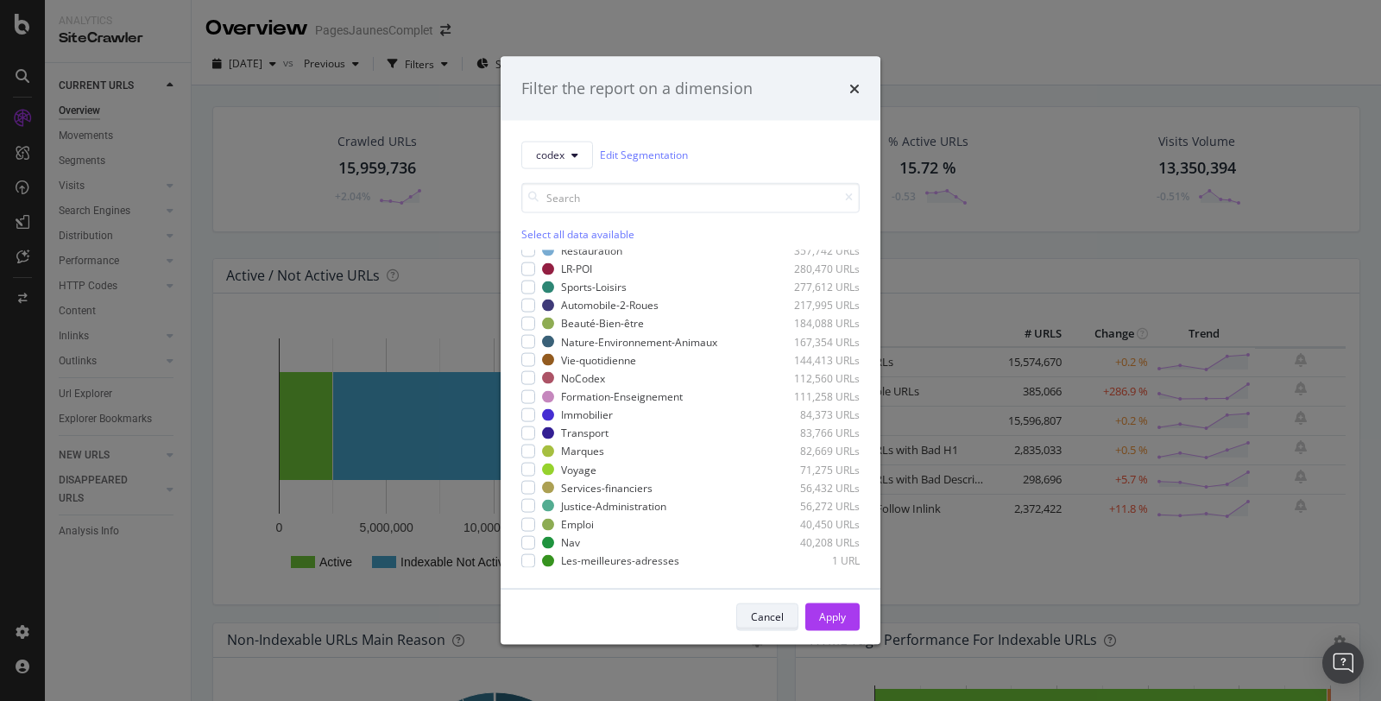
click at [774, 609] on div "Cancel" at bounding box center [767, 616] width 33 height 15
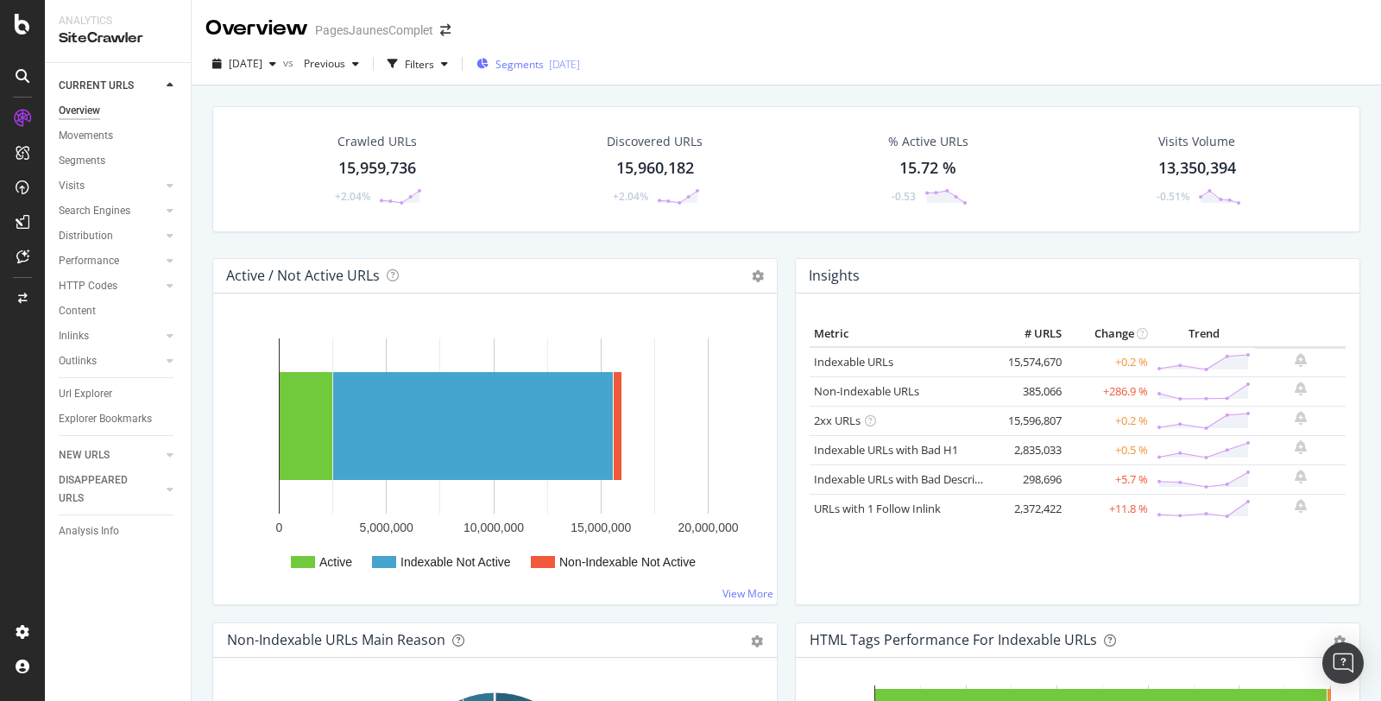
click at [580, 60] on div "[DATE]" at bounding box center [564, 64] width 31 height 15
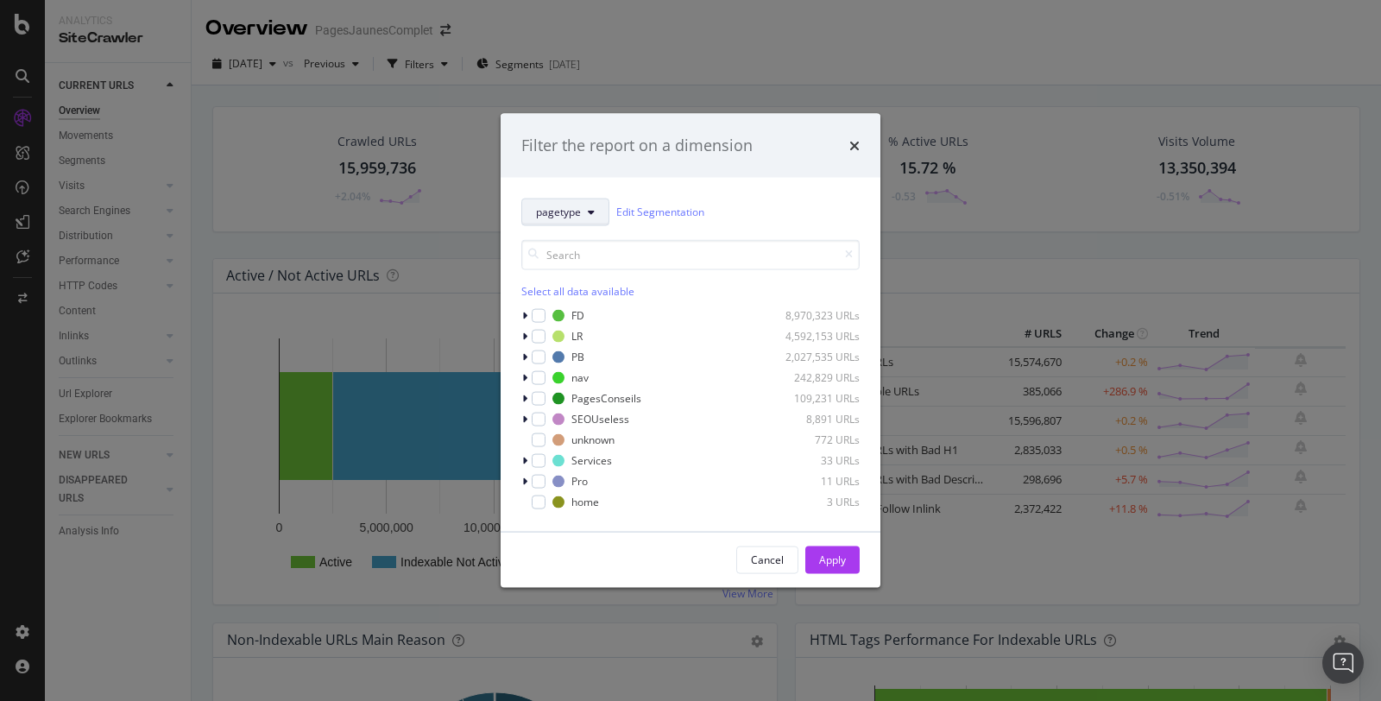
click at [582, 216] on button "pagetype" at bounding box center [565, 212] width 88 height 28
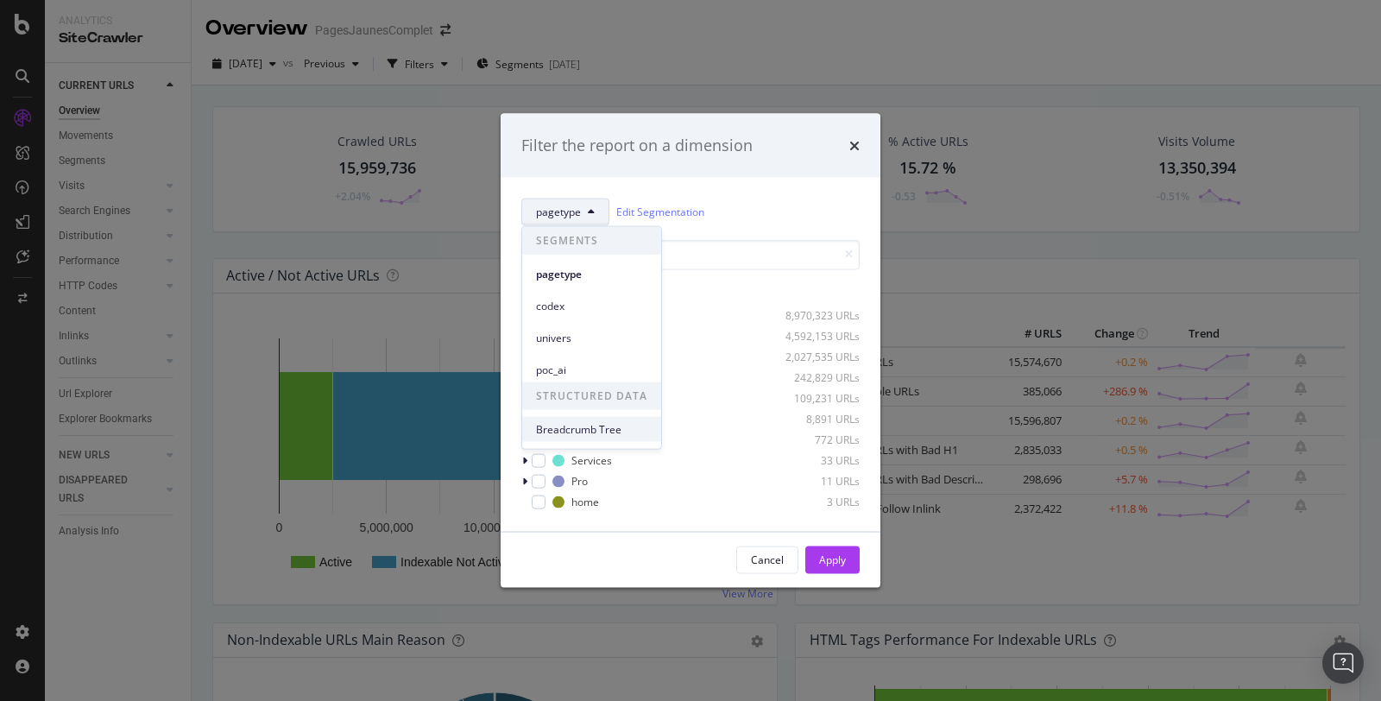
click at [573, 425] on span "Breadcrumb Tree" at bounding box center [591, 429] width 111 height 16
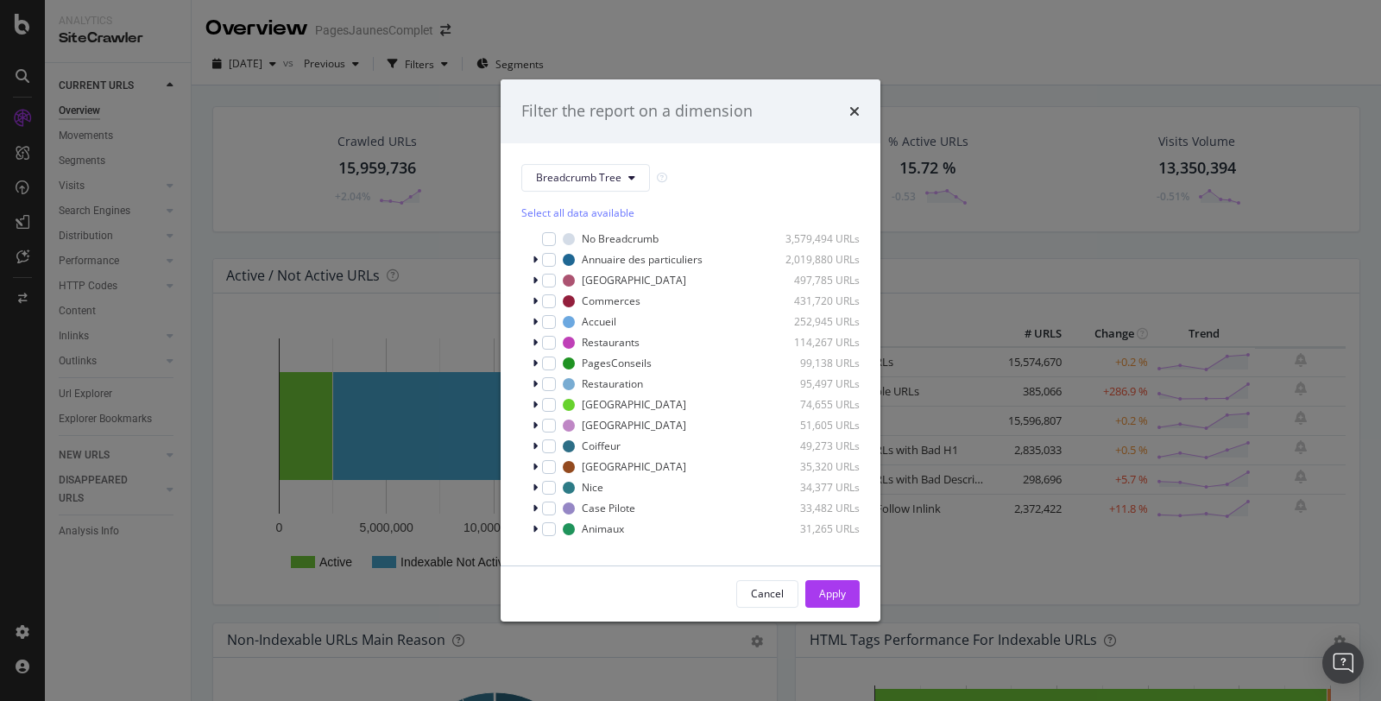
scroll to position [14, 0]
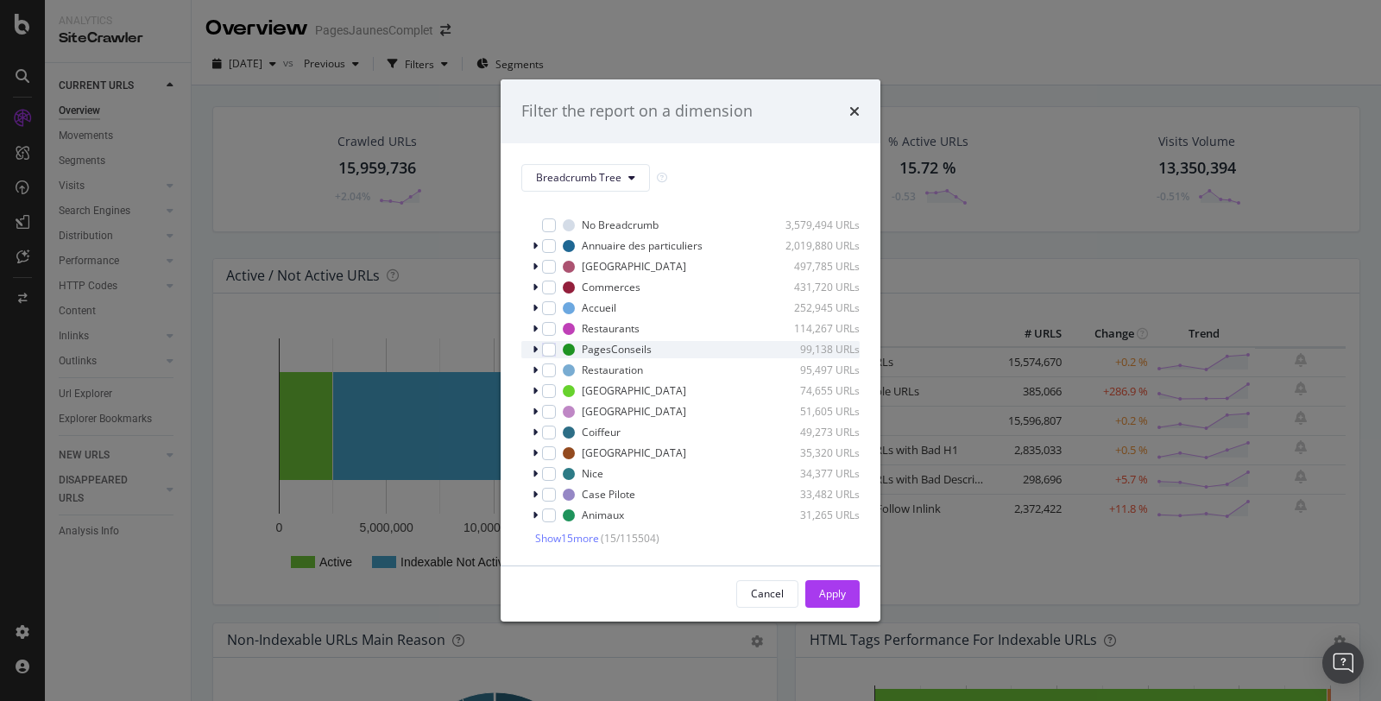
click at [533, 353] on icon "modal" at bounding box center [534, 349] width 5 height 10
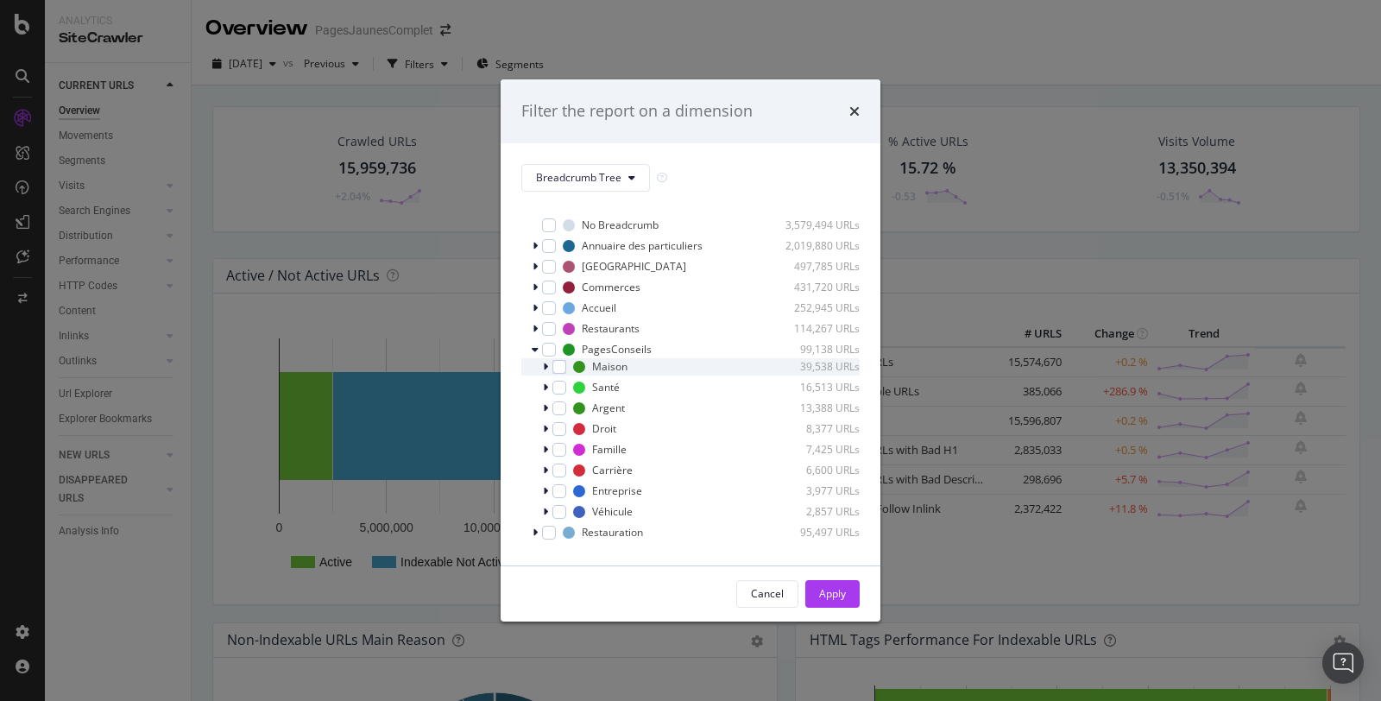
click at [549, 368] on div "modal" at bounding box center [547, 366] width 10 height 17
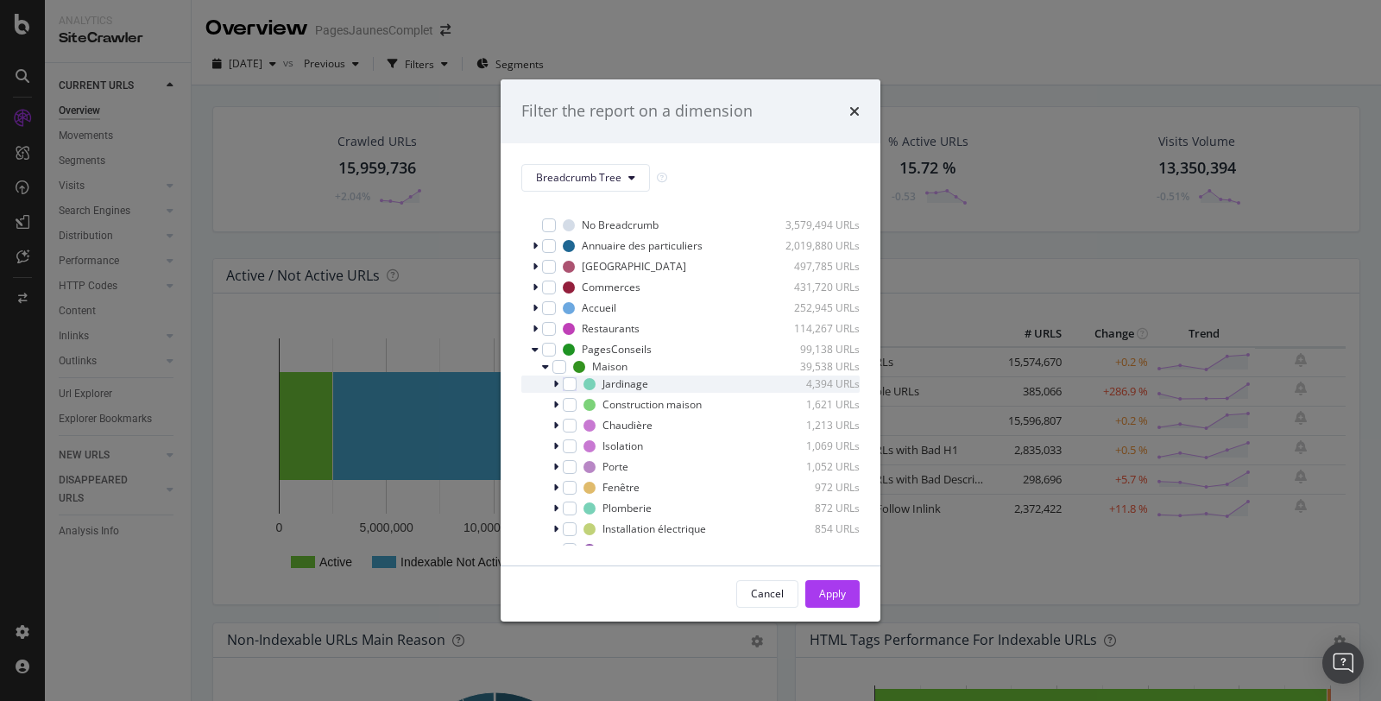
click at [557, 385] on icon "modal" at bounding box center [555, 384] width 5 height 10
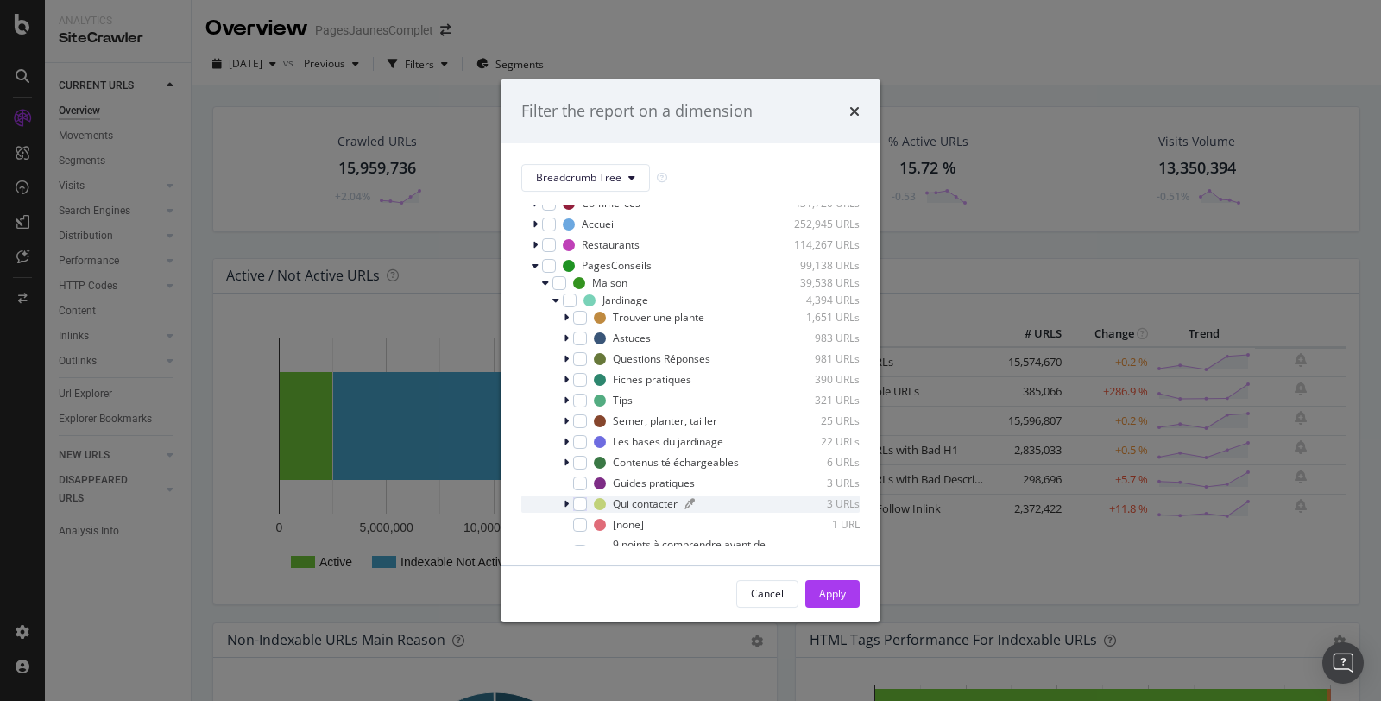
scroll to position [97, 0]
click at [560, 301] on div "modal" at bounding box center [557, 301] width 10 height 17
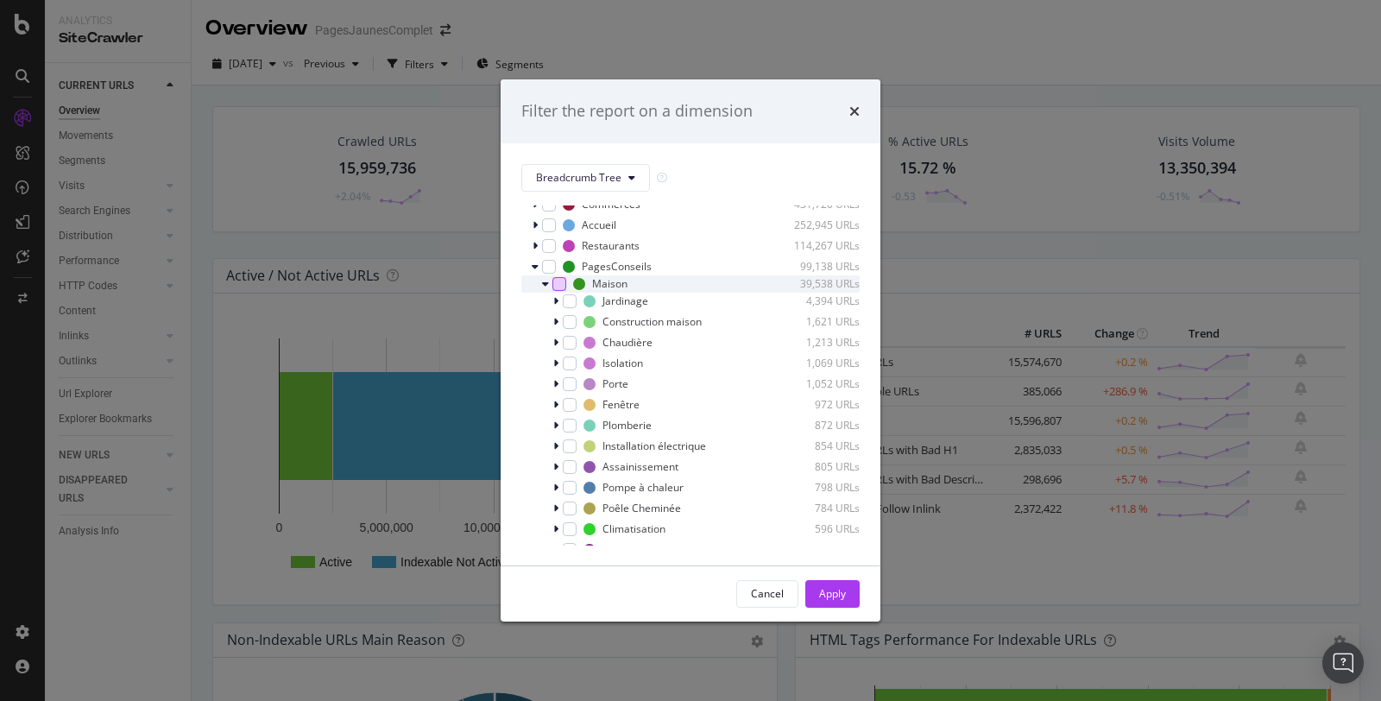
click at [562, 287] on div "modal" at bounding box center [559, 284] width 14 height 14
click at [561, 283] on icon "modal" at bounding box center [560, 284] width 8 height 9
click at [557, 302] on icon "modal" at bounding box center [555, 301] width 5 height 10
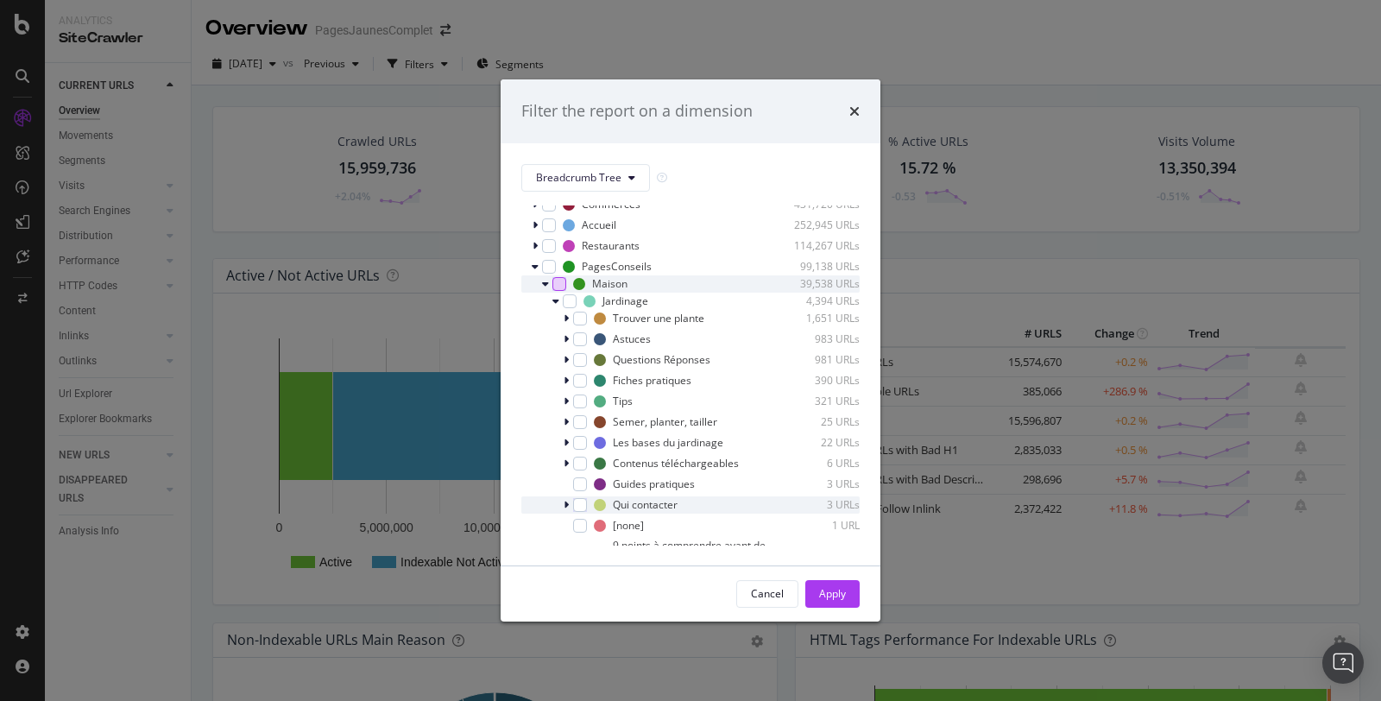
click at [565, 504] on icon "modal" at bounding box center [565, 505] width 5 height 10
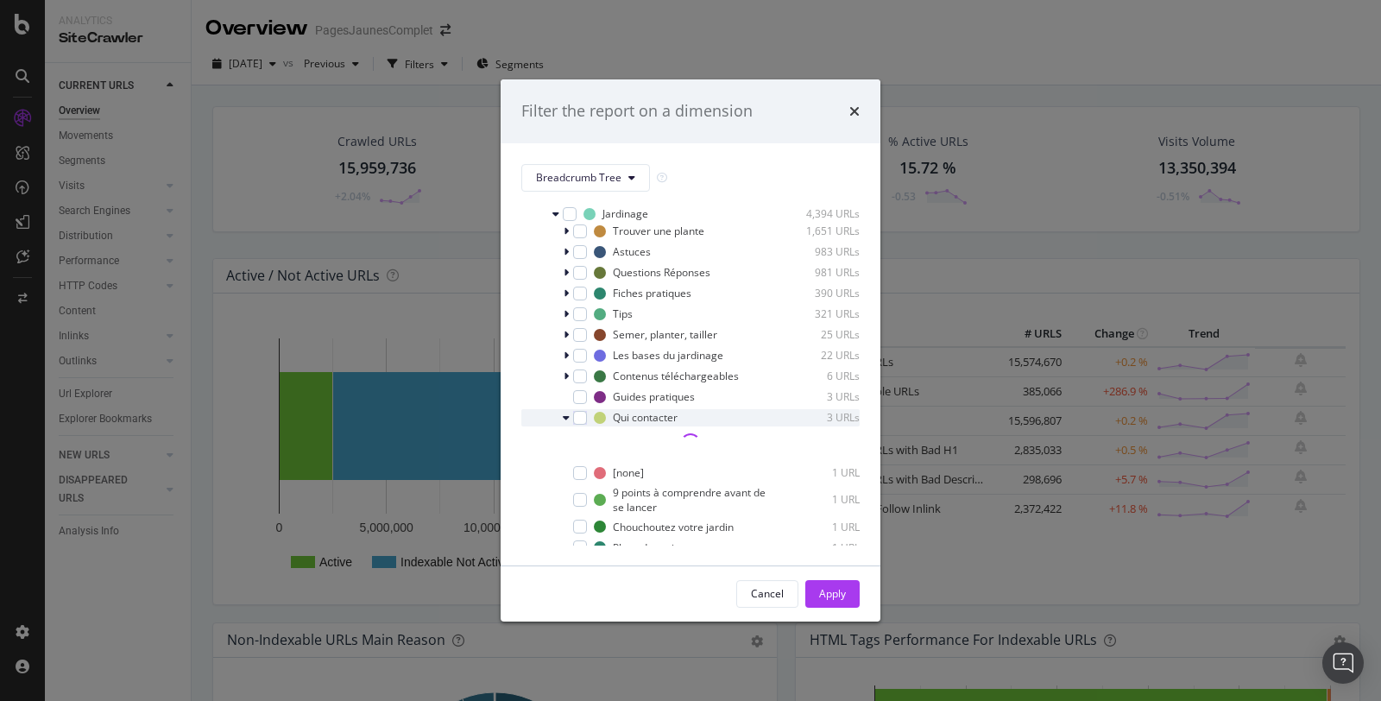
scroll to position [186, 0]
click at [568, 418] on icon "modal" at bounding box center [566, 416] width 7 height 10
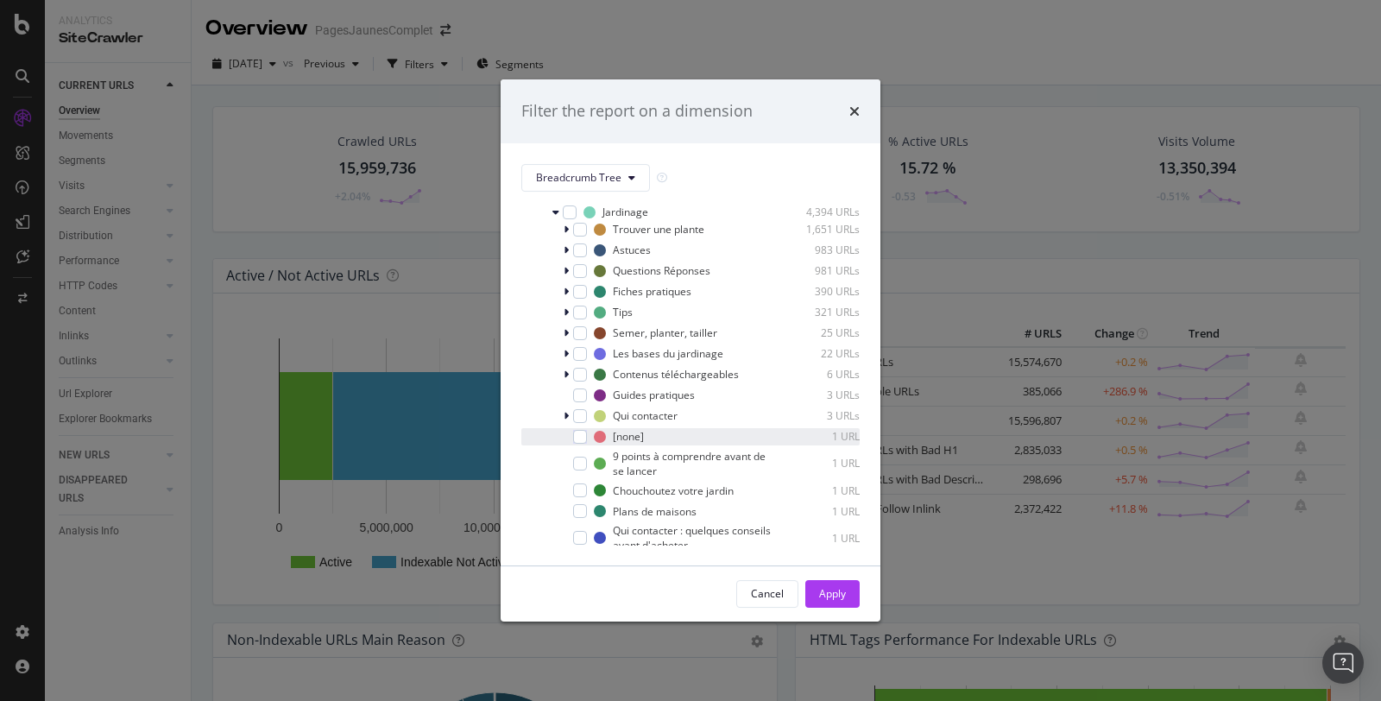
scroll to position [79, 0]
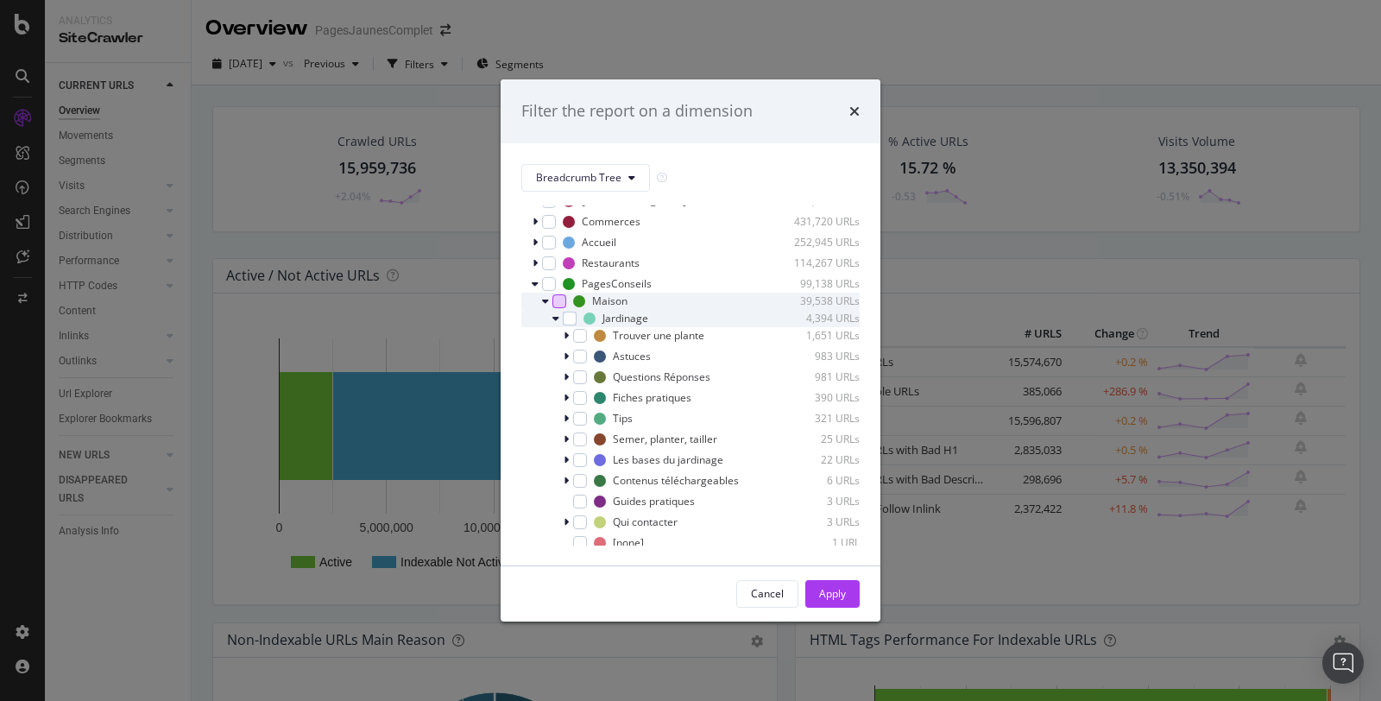
click at [559, 316] on div "modal" at bounding box center [557, 318] width 10 height 17
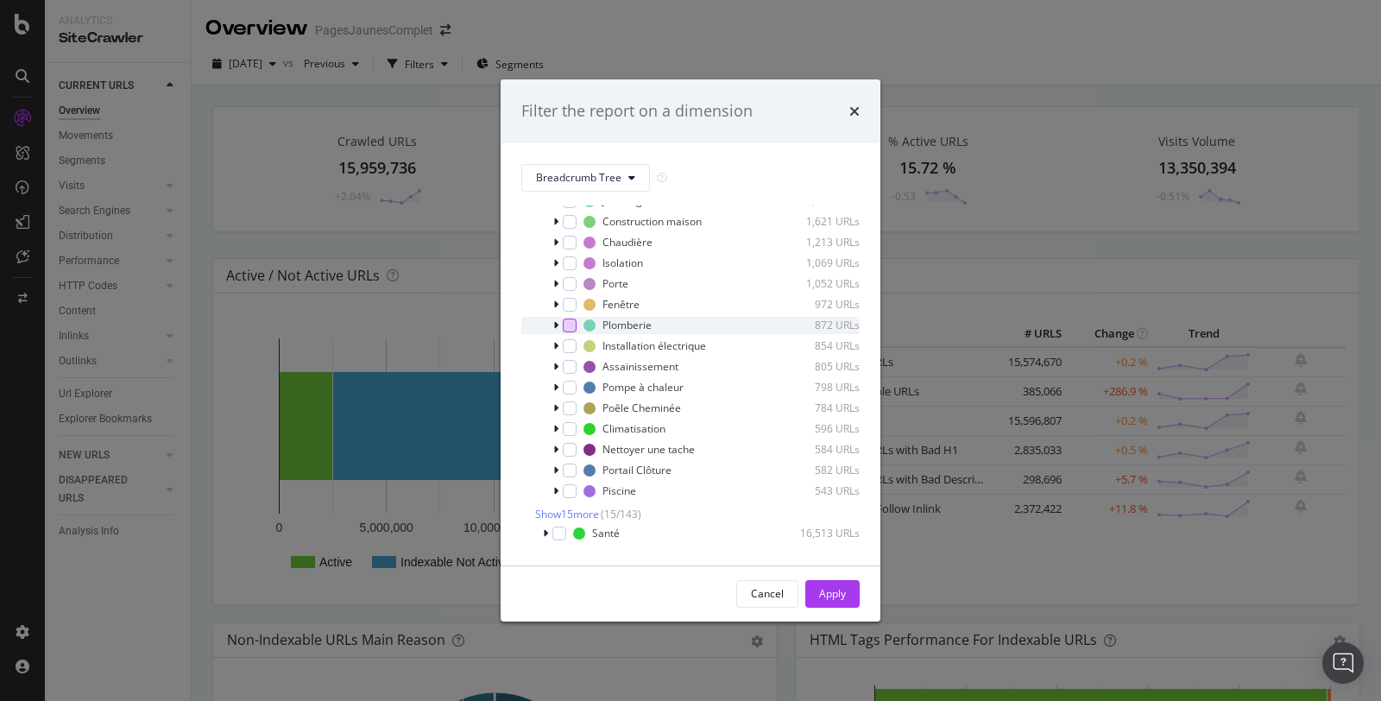
scroll to position [199, 0]
click at [575, 507] on span "Show 15 more" at bounding box center [567, 511] width 64 height 15
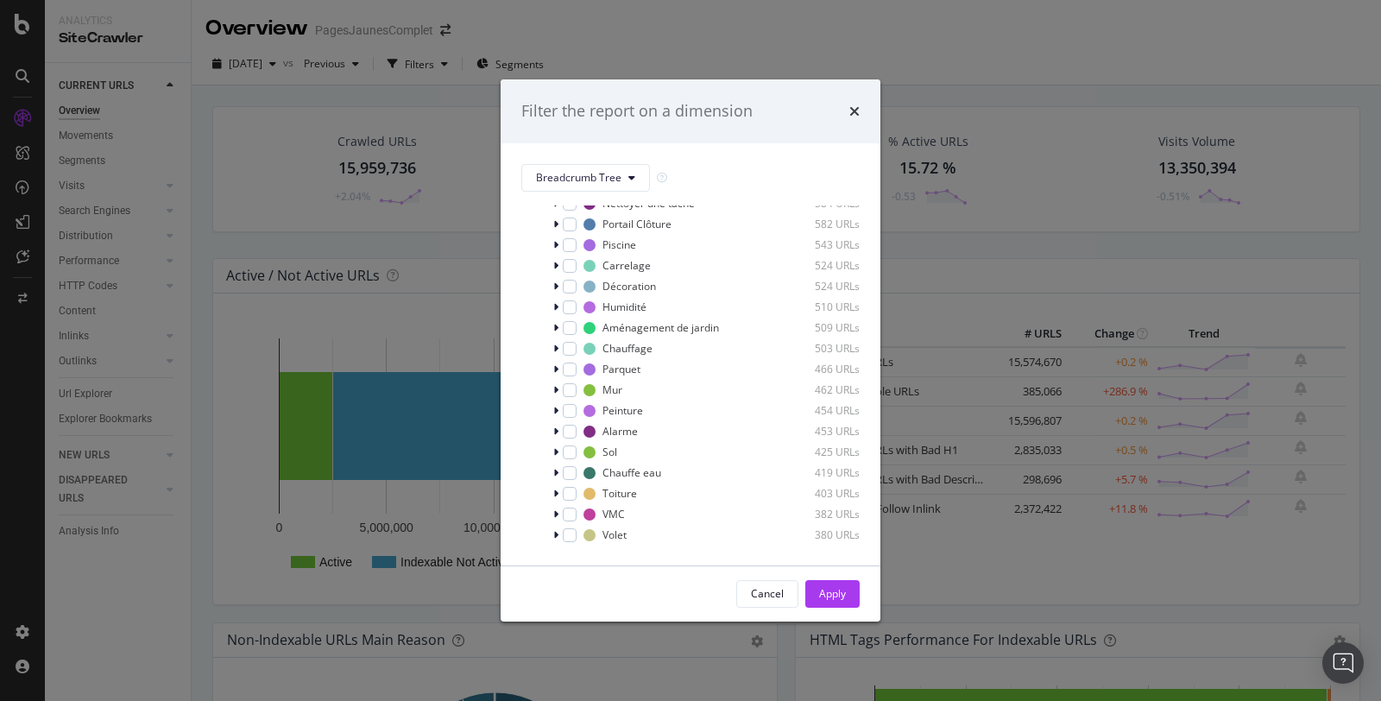
scroll to position [487, 0]
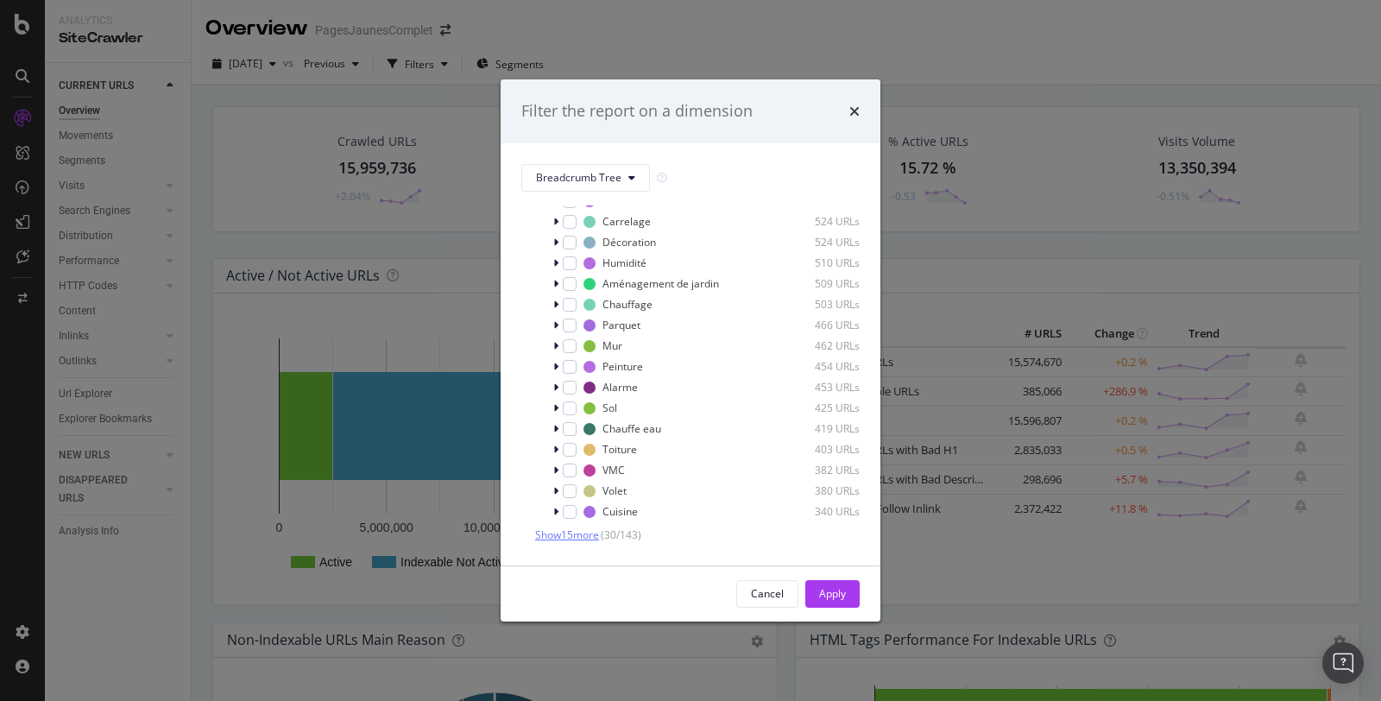
click at [575, 531] on span "Show 15 more" at bounding box center [567, 534] width 64 height 15
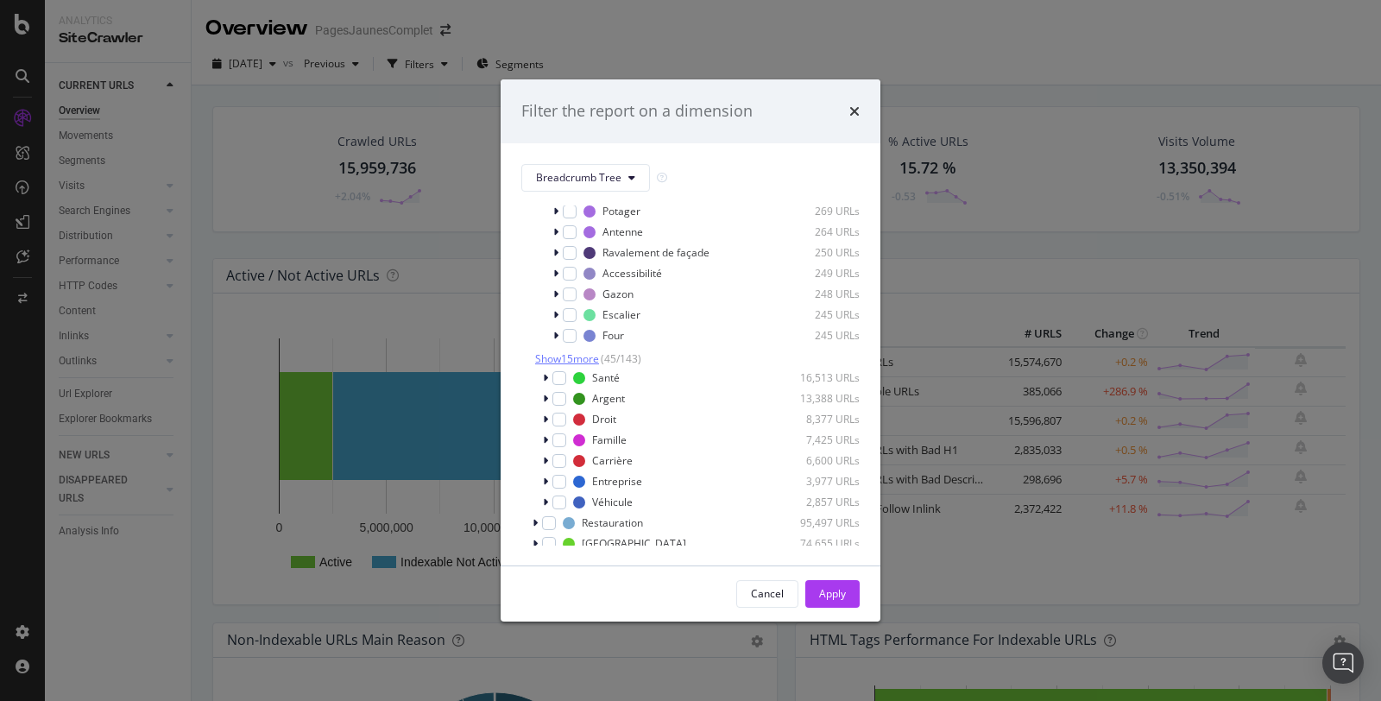
scroll to position [1101, 0]
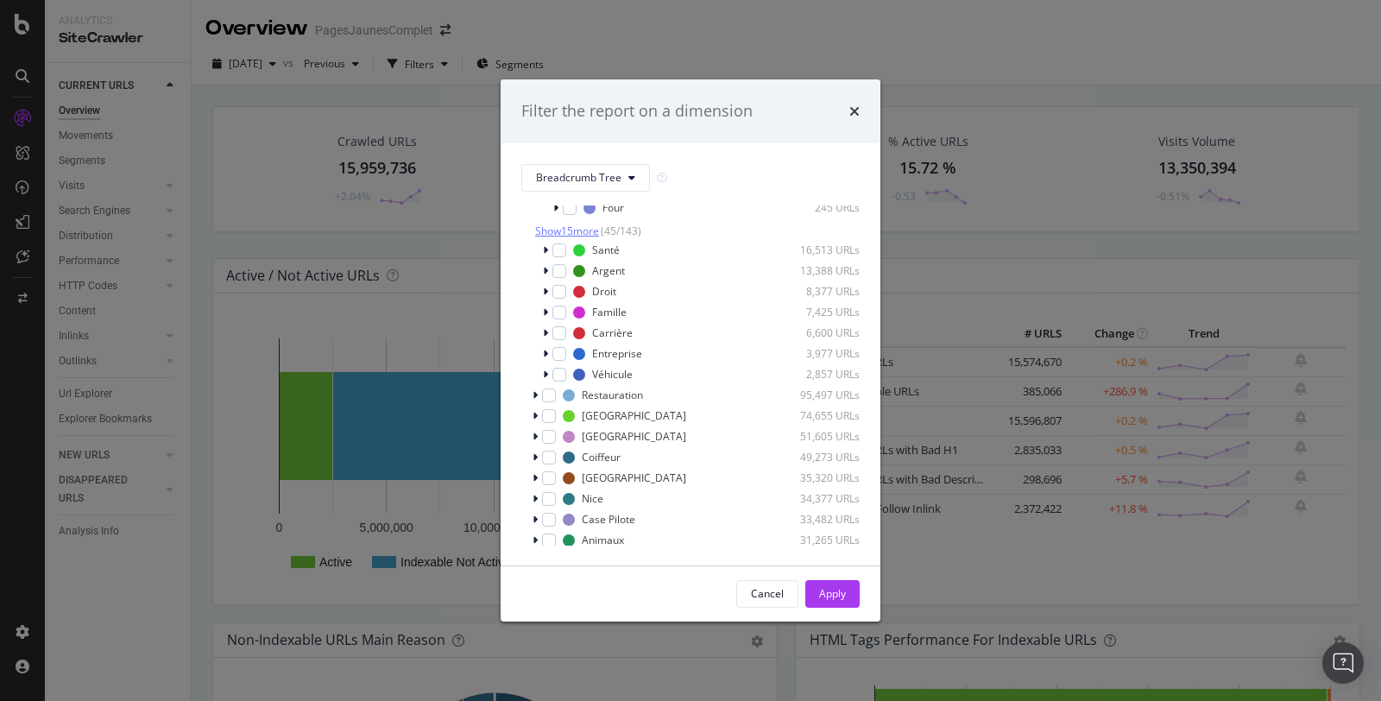
click at [568, 230] on span "Show 15 more" at bounding box center [567, 230] width 64 height 15
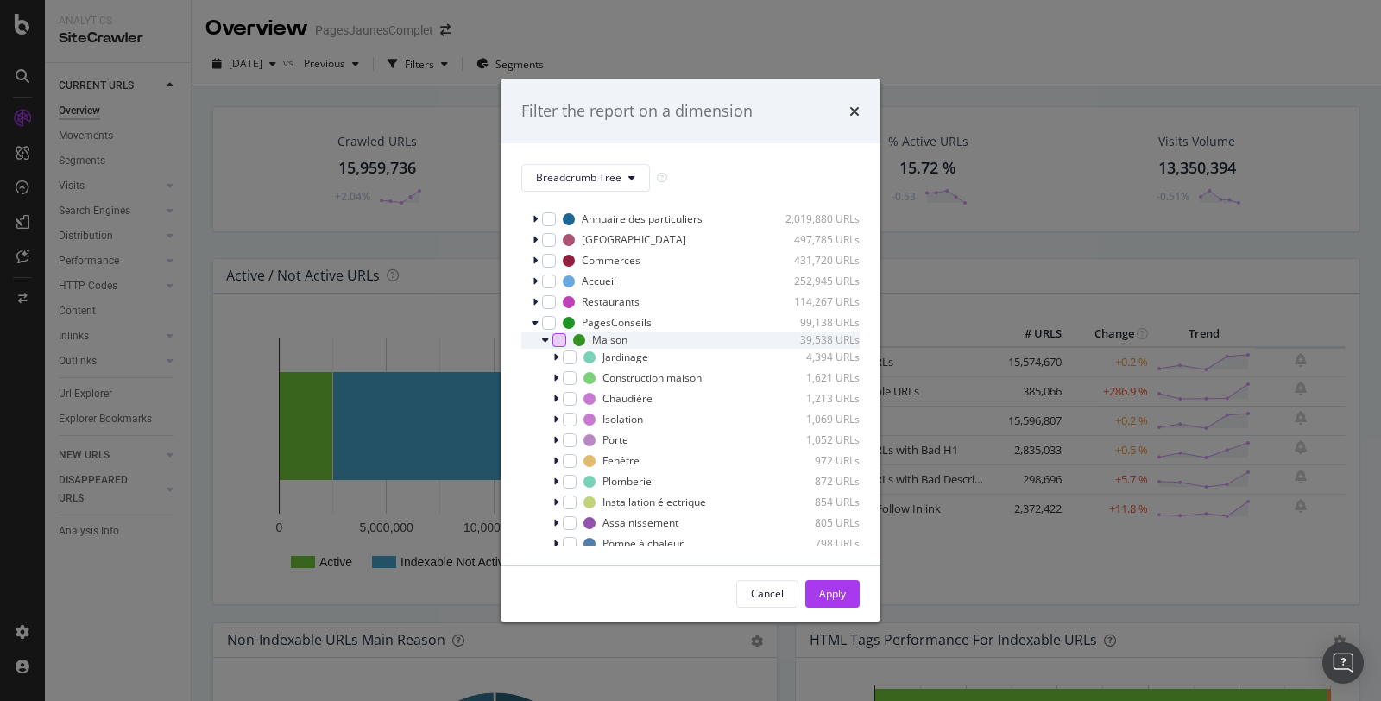
scroll to position [23, 0]
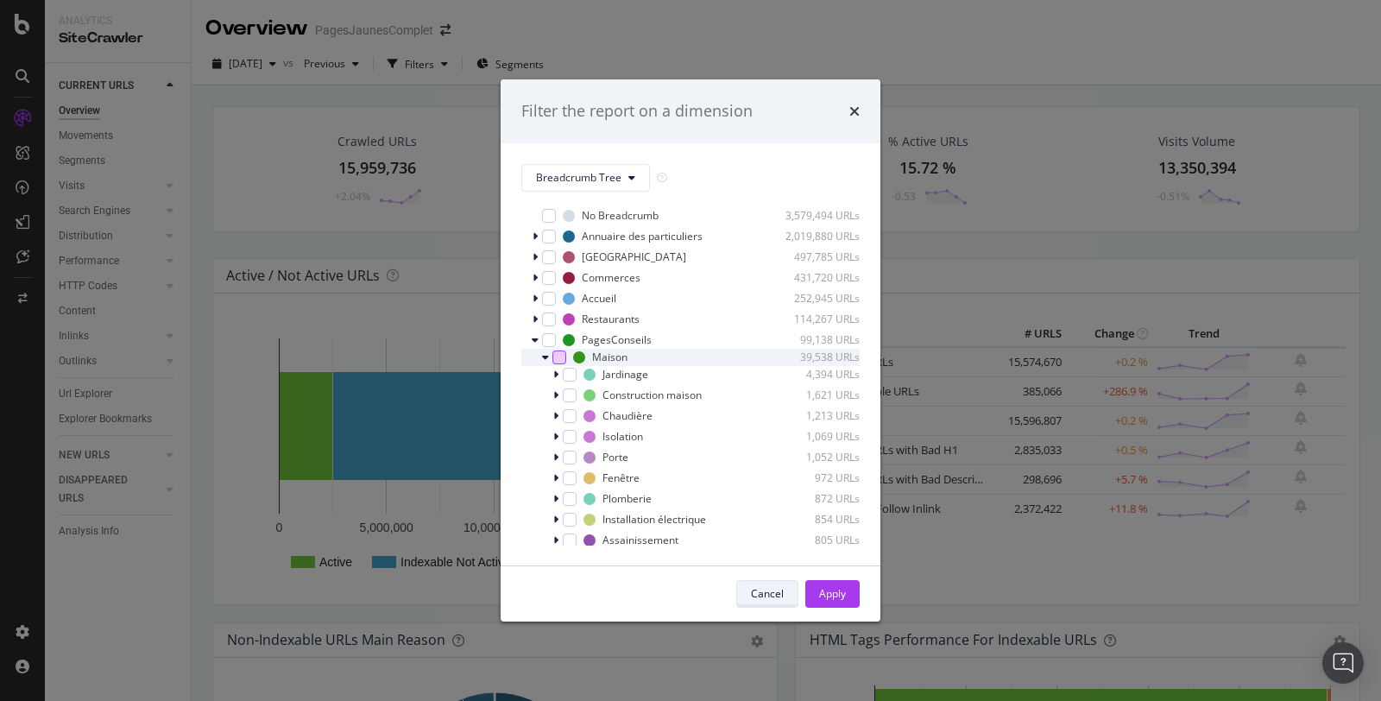
click at [760, 600] on div "Cancel" at bounding box center [767, 593] width 33 height 15
